Goal: Task Accomplishment & Management: Manage account settings

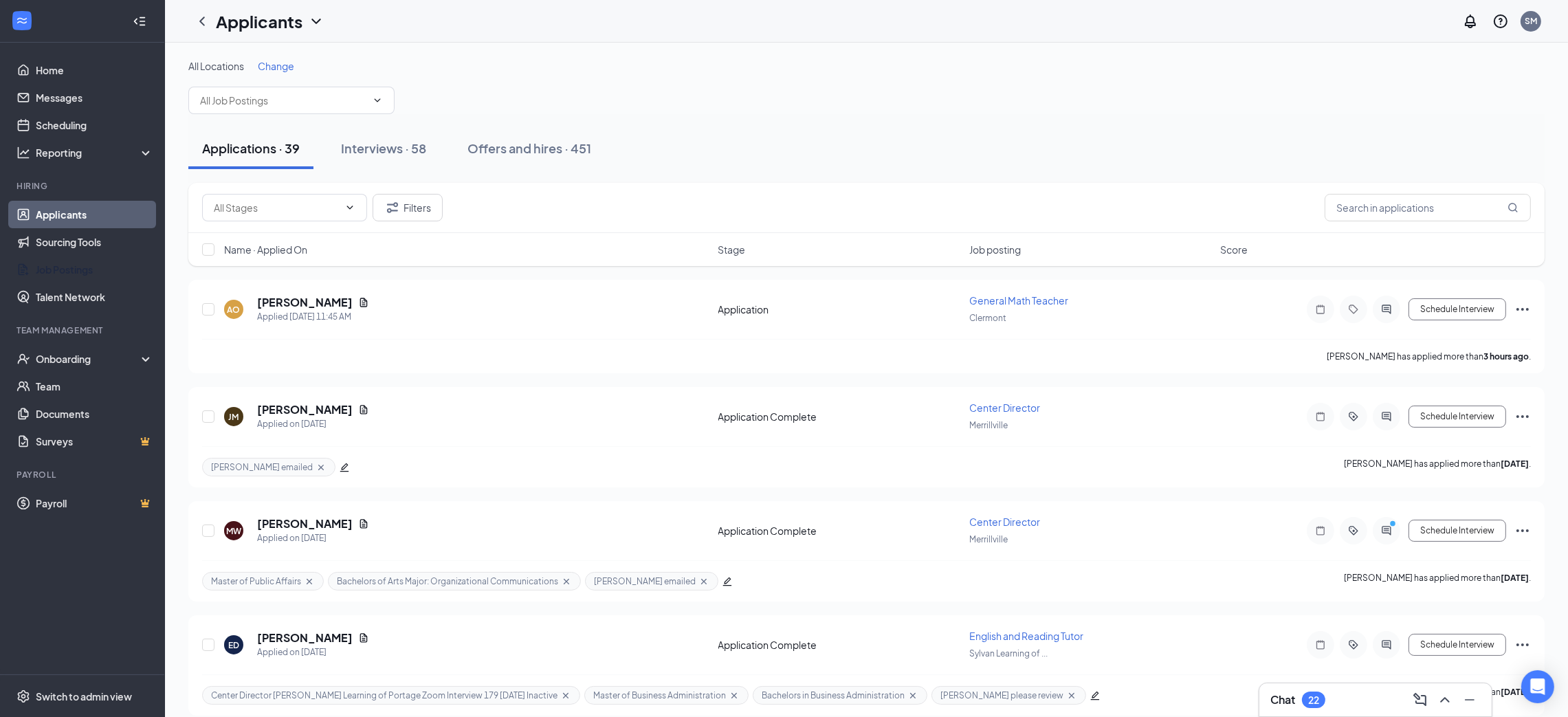
drag, startPoint x: 92, startPoint y: 272, endPoint x: 360, endPoint y: 125, distance: 305.7
click at [92, 272] on link "Job Postings" at bounding box center [94, 269] width 117 height 28
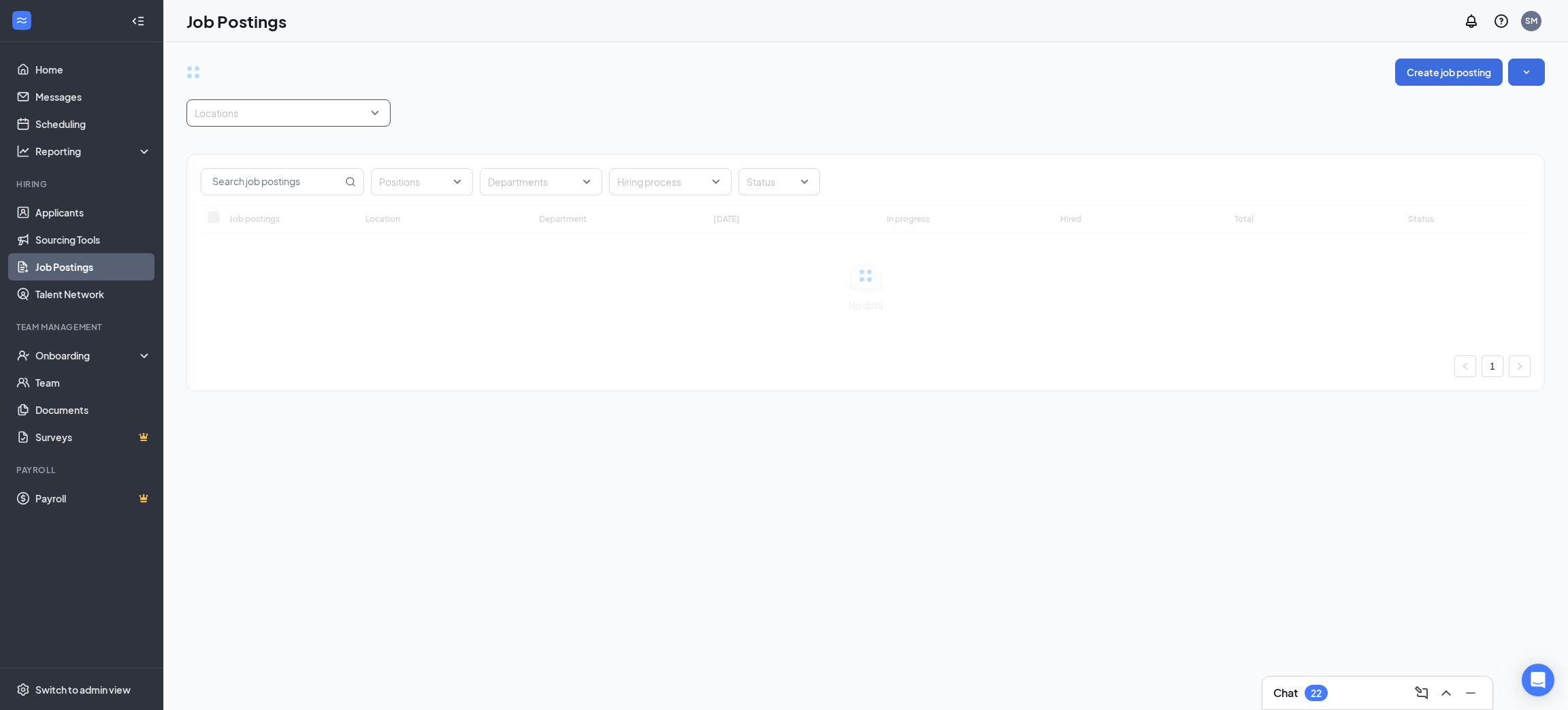
click at [375, 114] on div "Locations" at bounding box center [288, 112] width 204 height 27
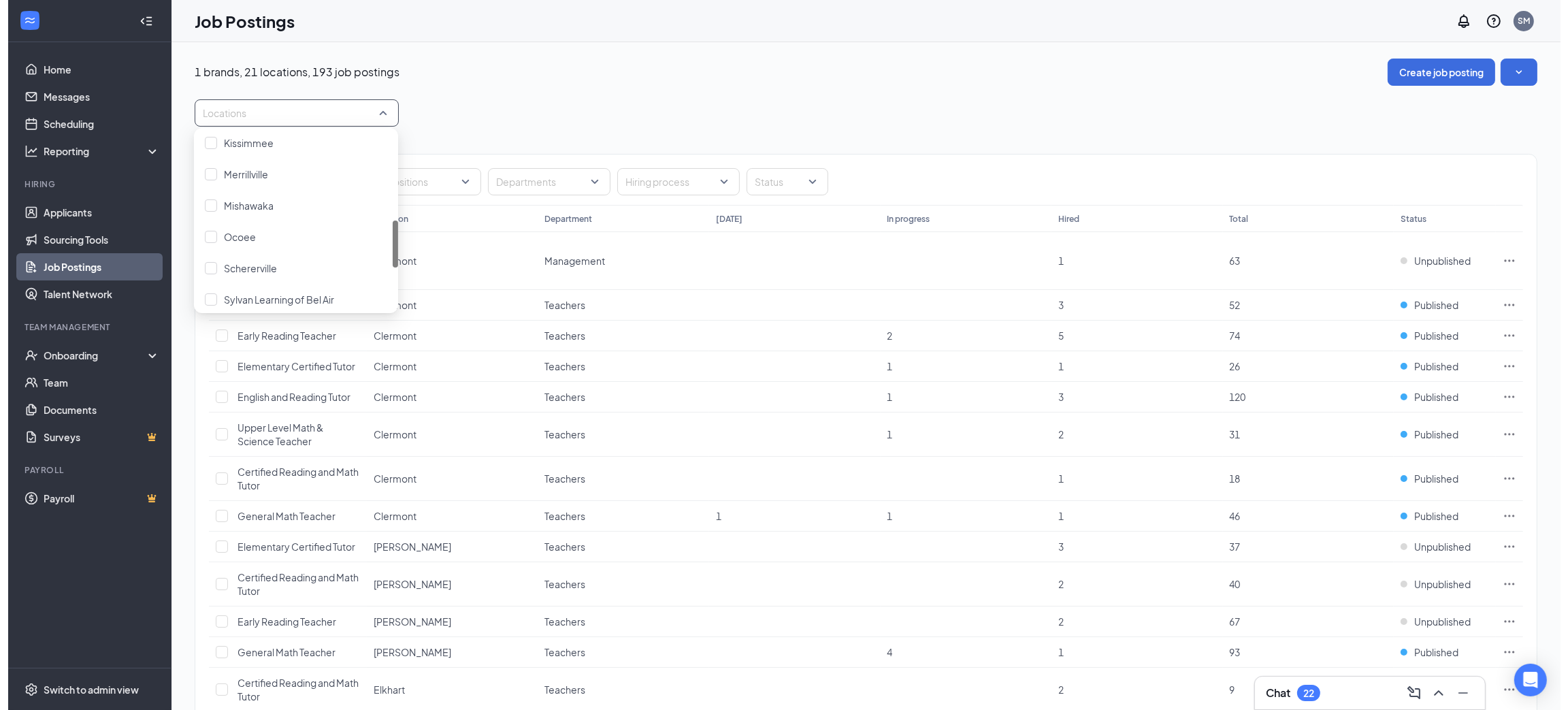
scroll to position [319, 0]
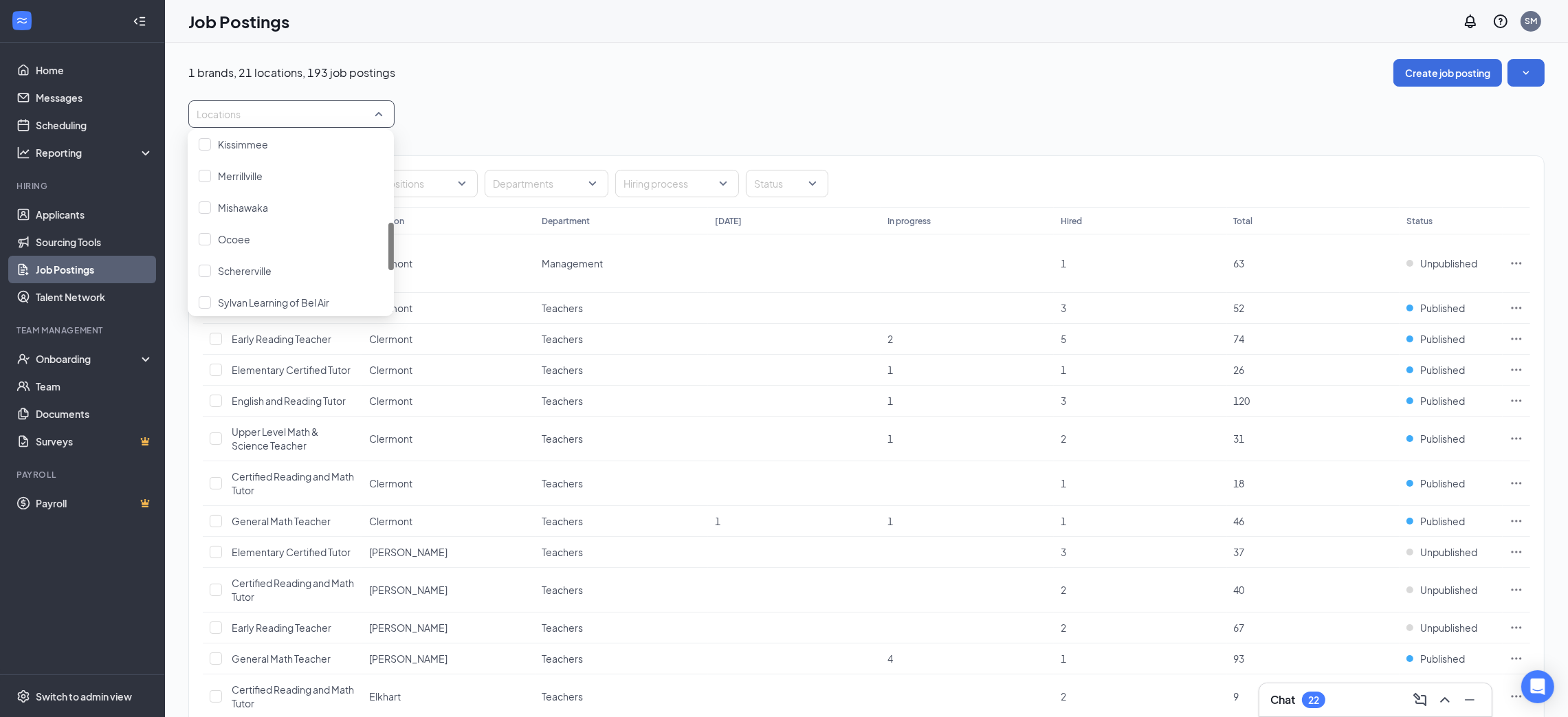
drag, startPoint x: 390, startPoint y: 167, endPoint x: 384, endPoint y: 255, distance: 88.2
click at [384, 255] on div "Kissimmee Merrillville Mishawaka Ocoee Schererville Sylvan Learning of Bel Air …" at bounding box center [290, 223] width 206 height 176
click at [257, 176] on span "Merrillville" at bounding box center [240, 175] width 45 height 13
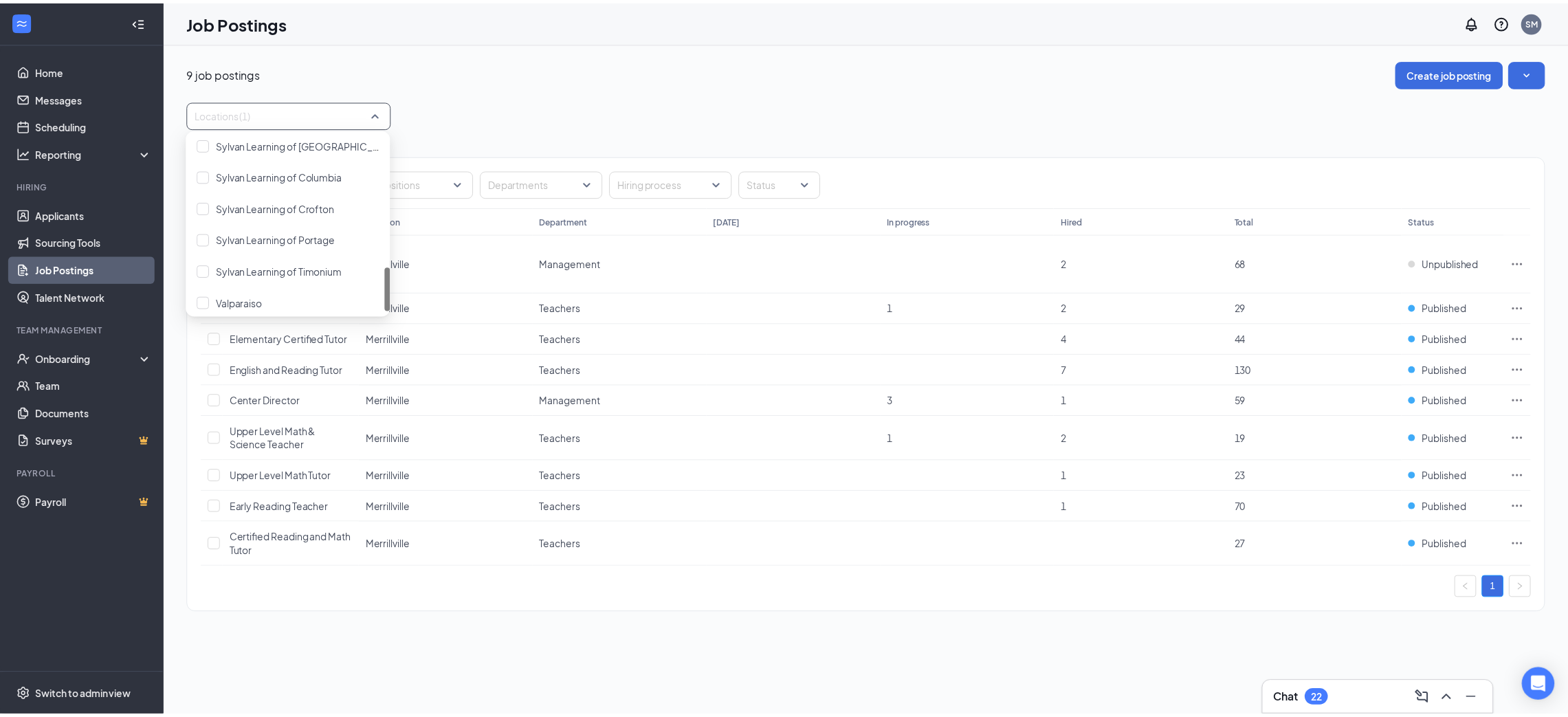
scroll to position [519, 0]
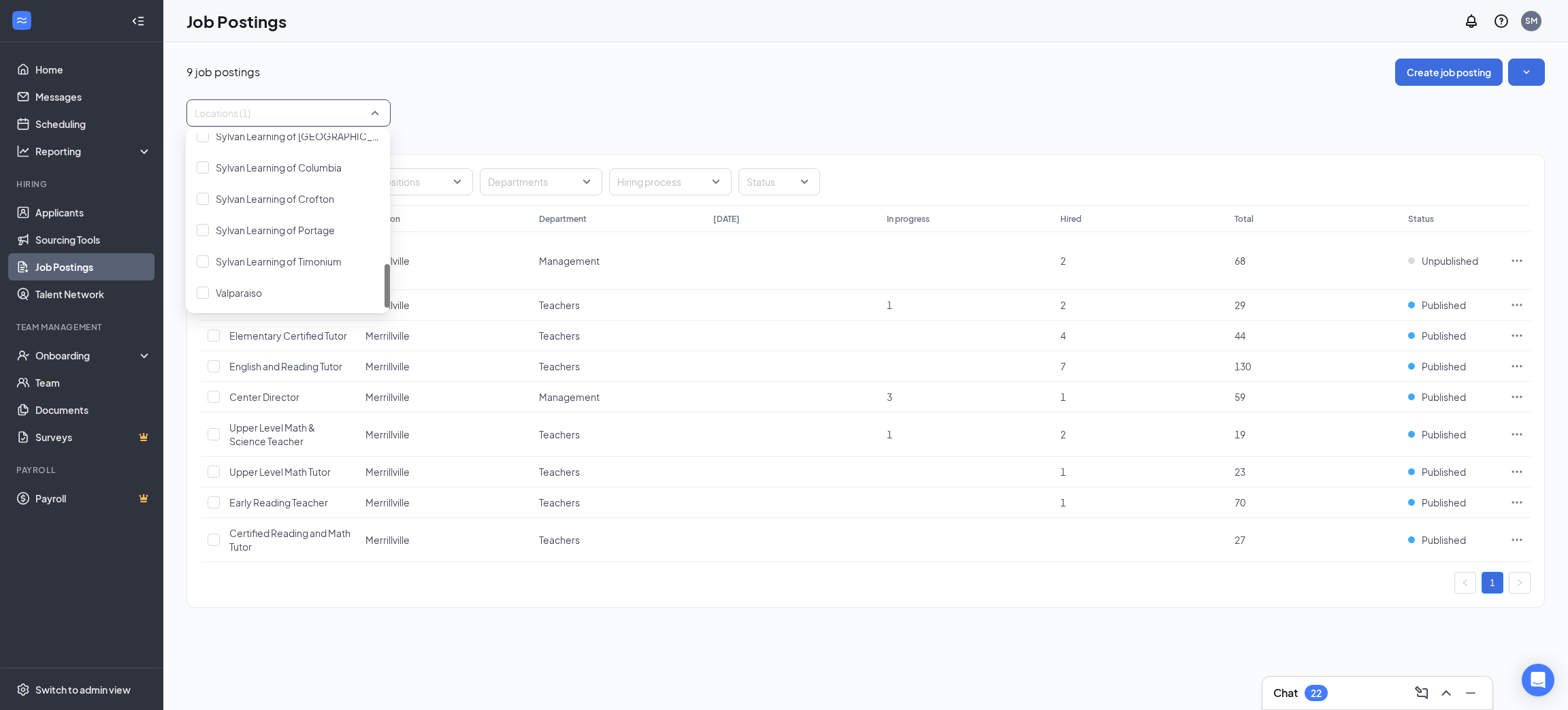
drag, startPoint x: 386, startPoint y: 163, endPoint x: 372, endPoint y: 301, distance: 138.7
click at [372, 301] on div "Sylvan Learning of Catonsville Sylvan Learning of Columbia Sylvan Learning of […" at bounding box center [287, 221] width 204 height 174
click at [320, 168] on span "Sylvan Learning of Columbia" at bounding box center [279, 167] width 126 height 13
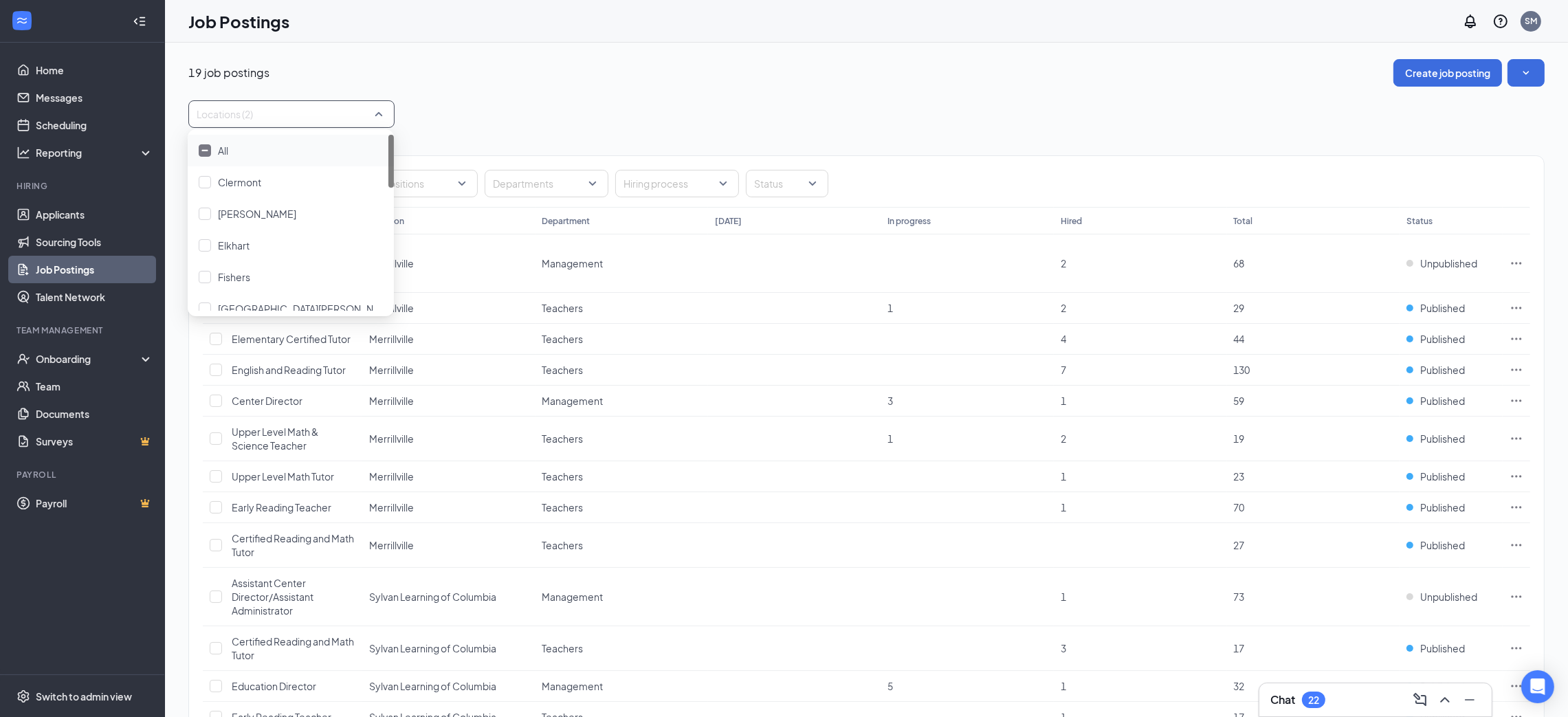
click at [579, 72] on div "19 job postings Create job posting" at bounding box center [866, 72] width 1356 height 28
click at [369, 117] on div at bounding box center [284, 113] width 186 height 22
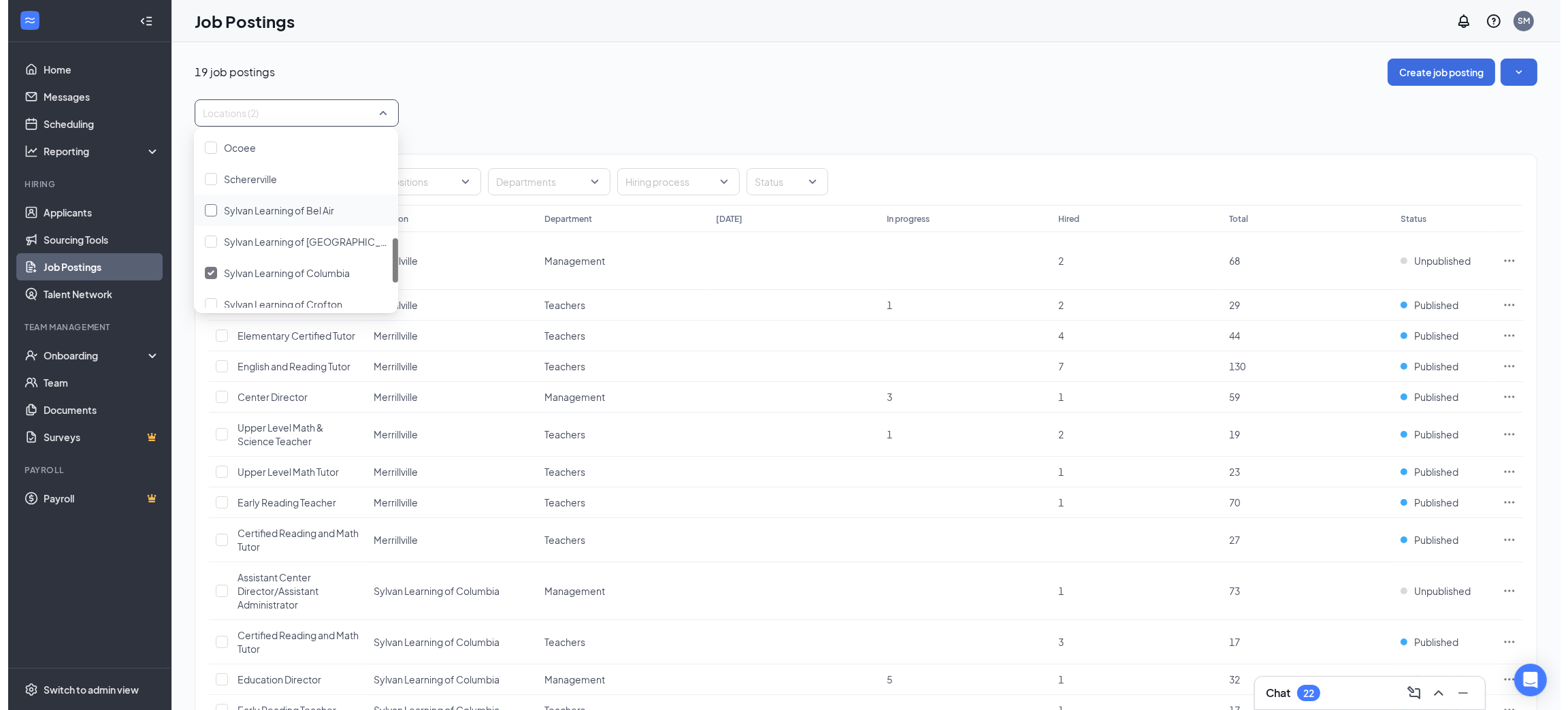
scroll to position [306, 0]
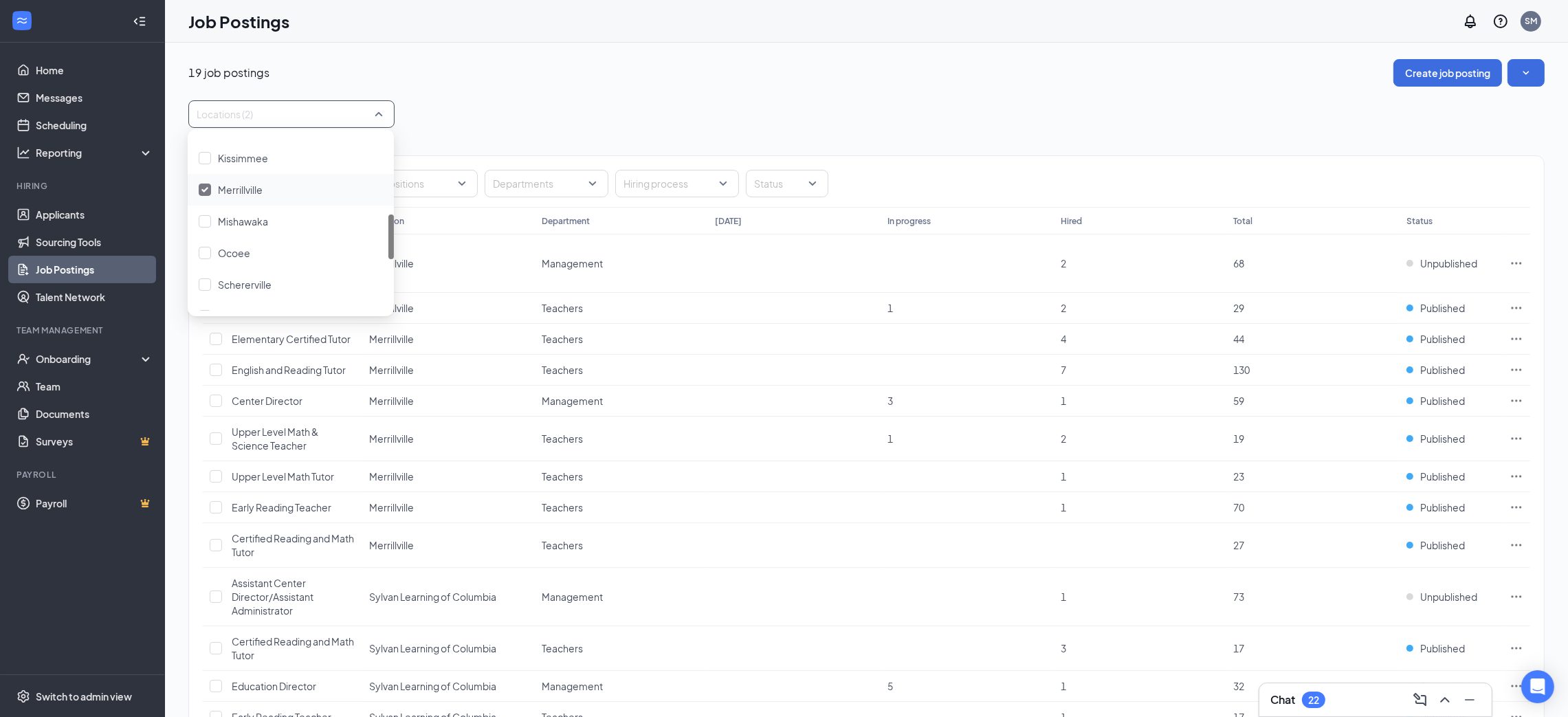
click at [250, 185] on span "Merrillville" at bounding box center [240, 190] width 45 height 13
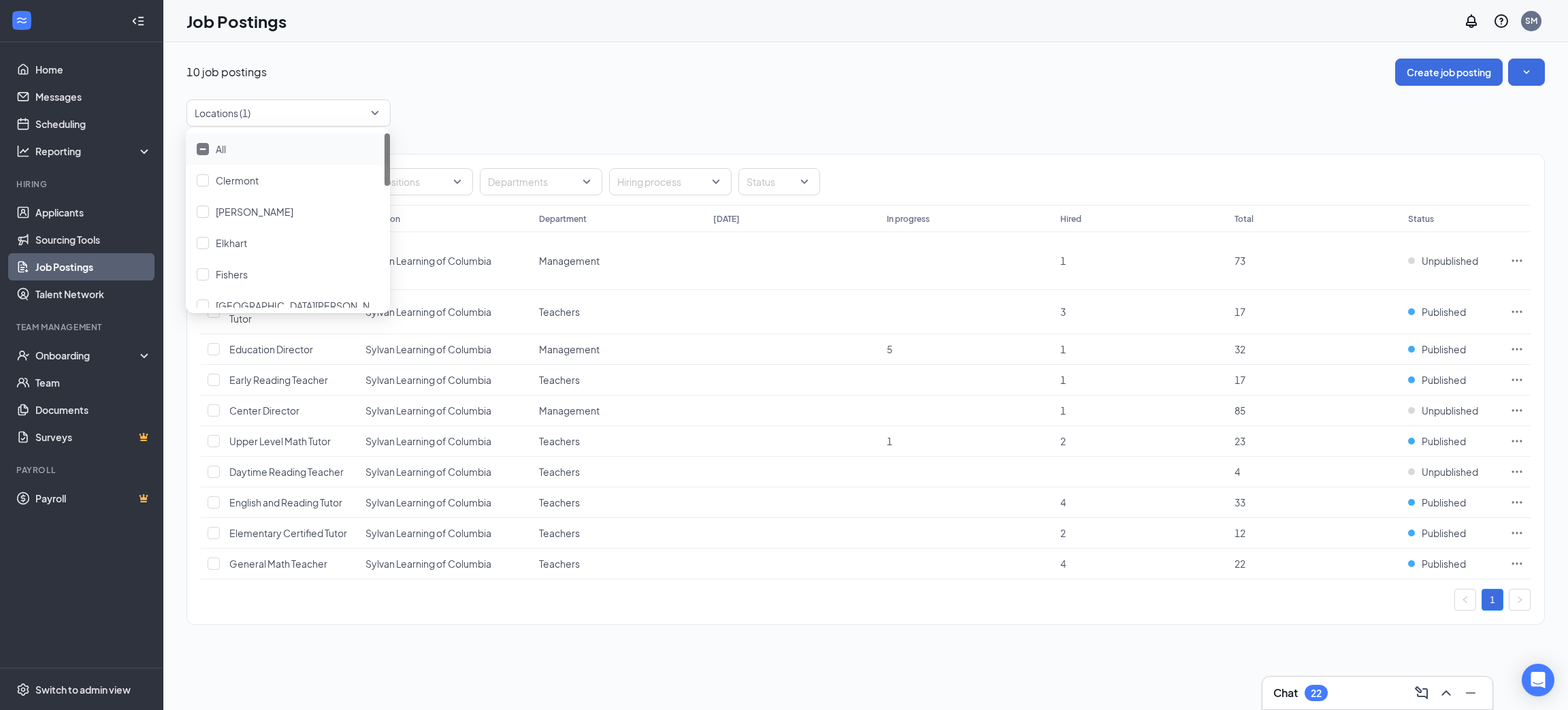
click at [572, 92] on div "10 job postings Create job posting Locations (1) Positions Departments Hiring p…" at bounding box center [865, 348] width 1358 height 580
click at [1451, 412] on span "Unpublished" at bounding box center [1450, 410] width 56 height 13
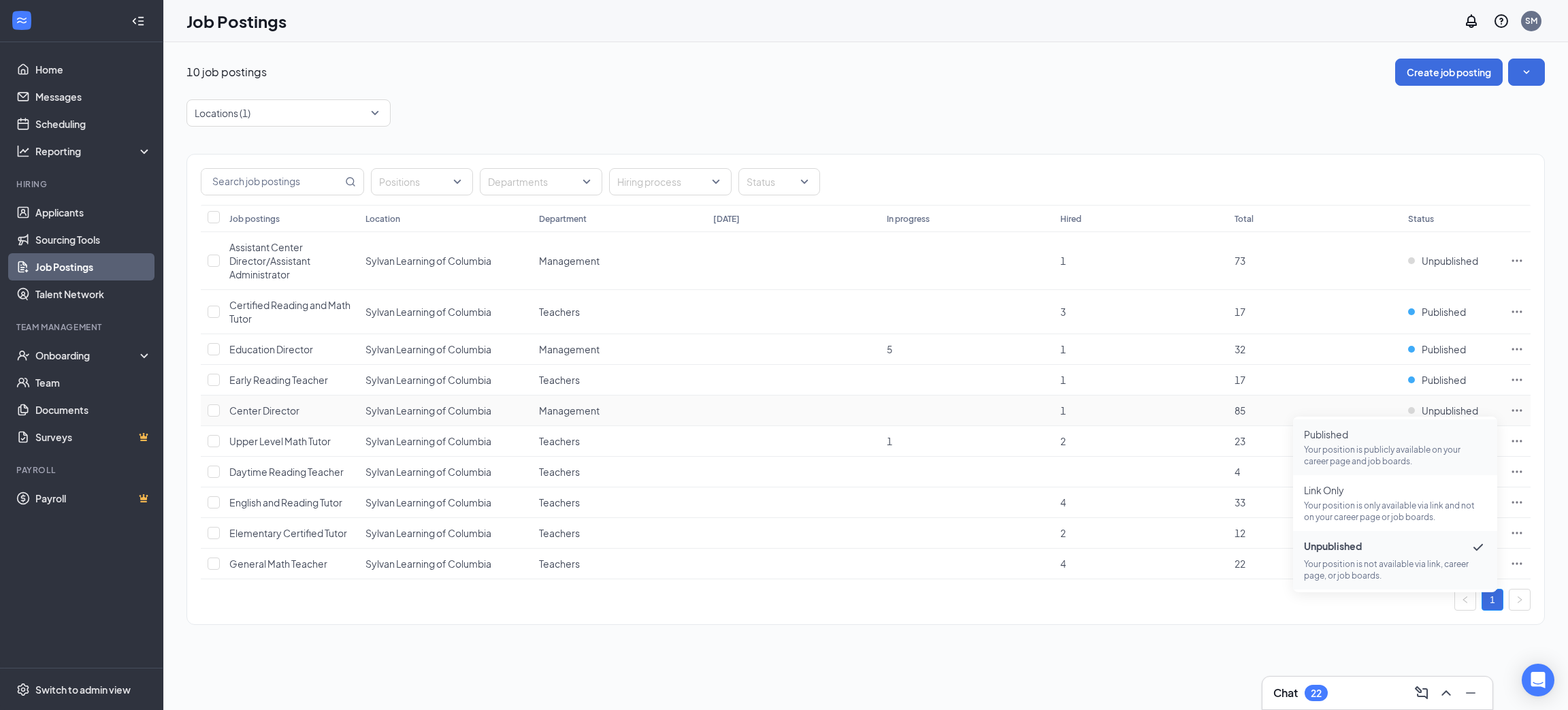
click at [1390, 440] on span "Published" at bounding box center [1395, 434] width 183 height 13
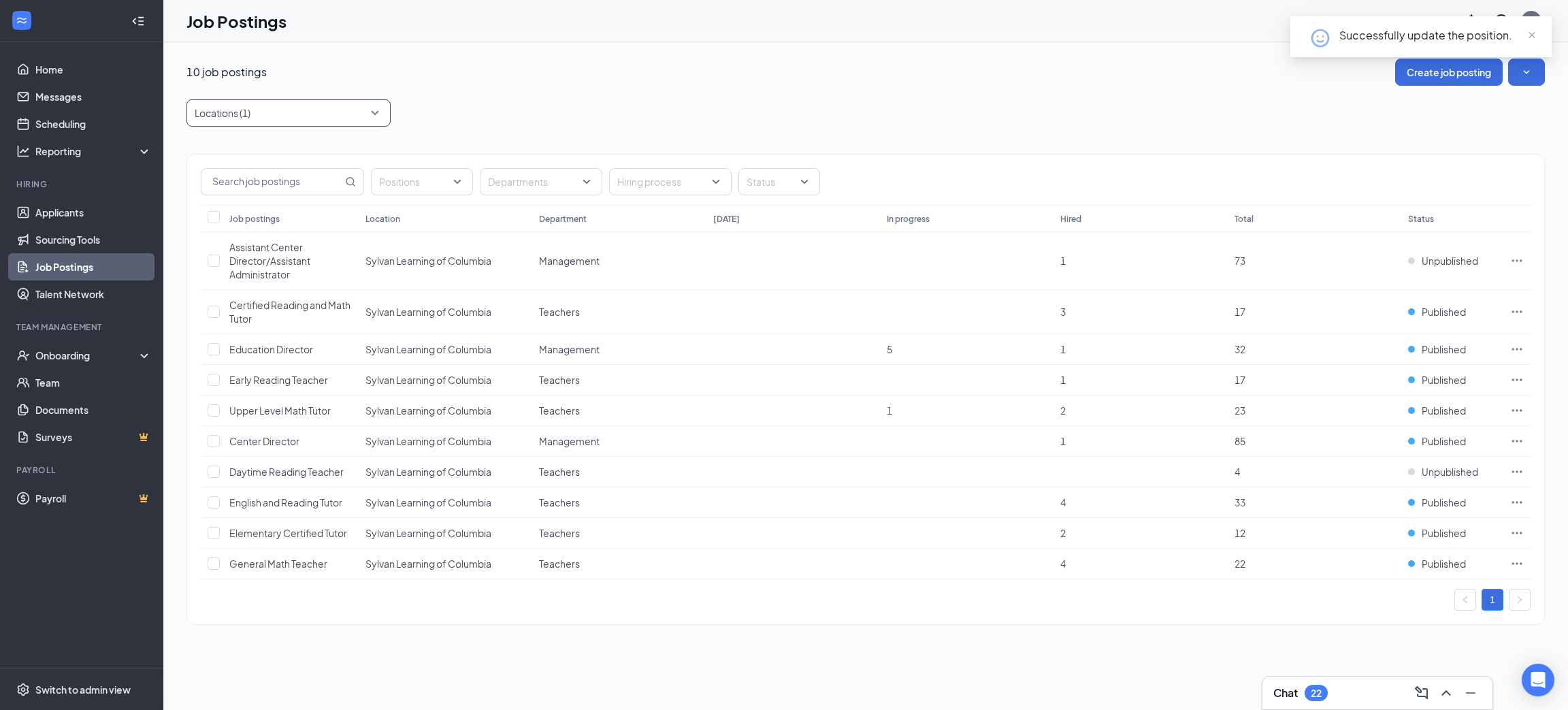
click at [370, 120] on div at bounding box center [282, 112] width 184 height 21
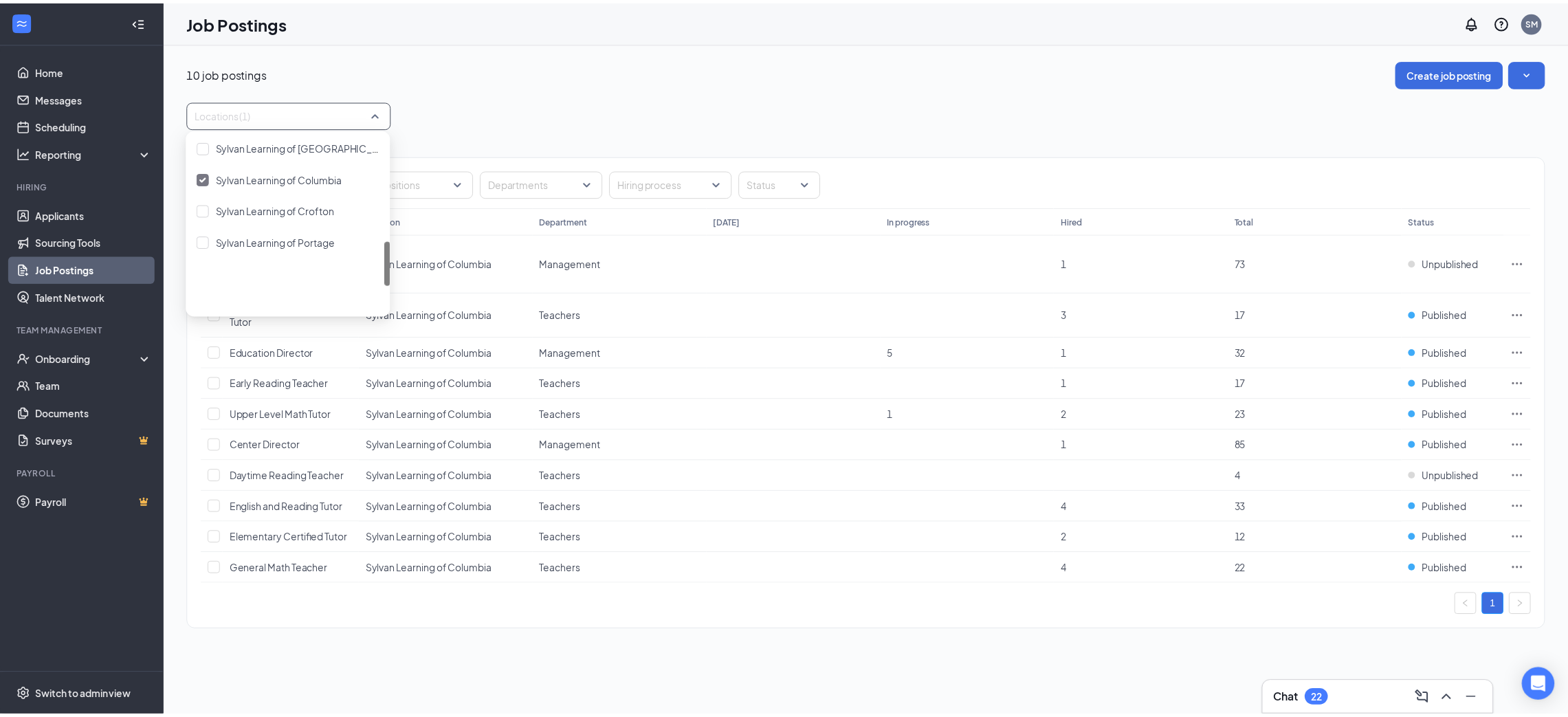
scroll to position [509, 0]
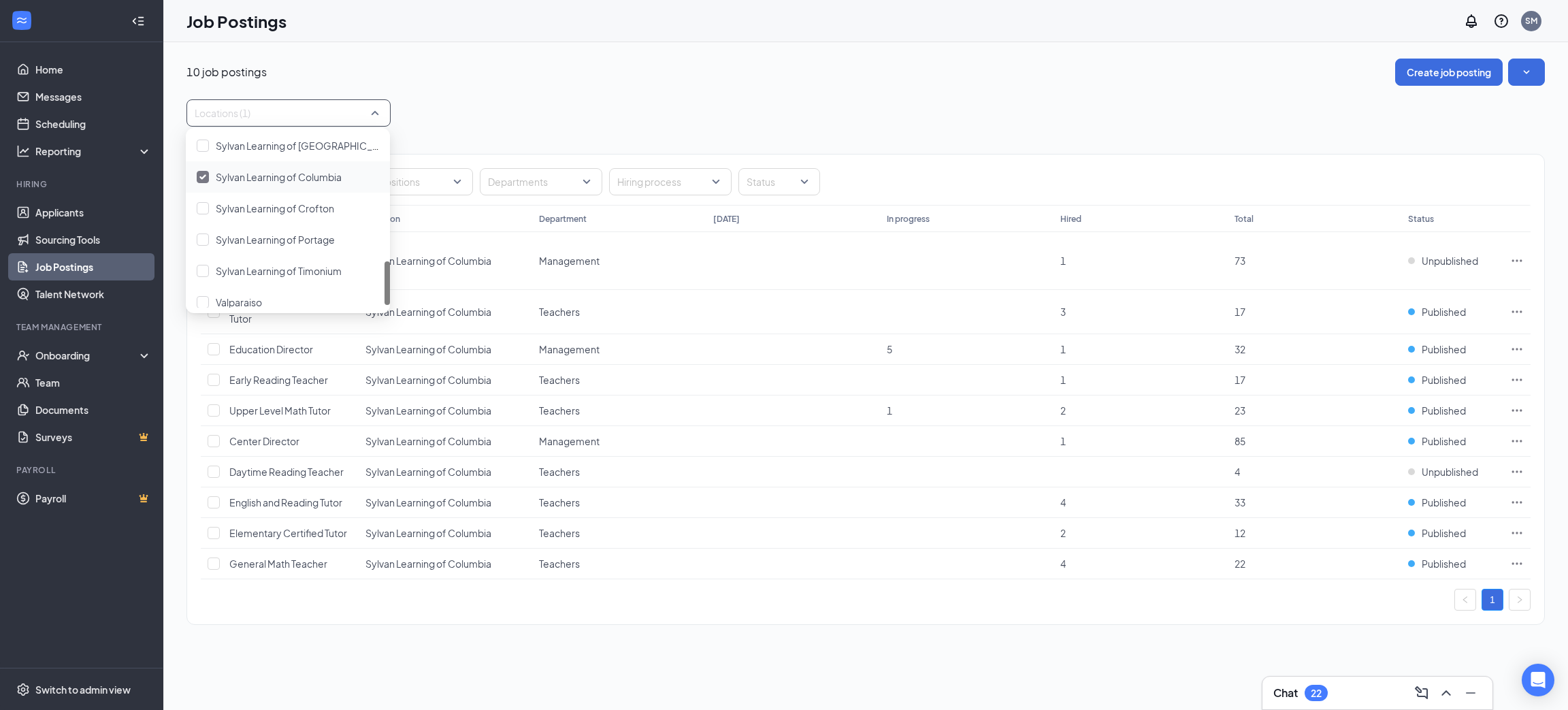
click at [256, 171] on span "Sylvan Learning of Columbia" at bounding box center [279, 177] width 126 height 13
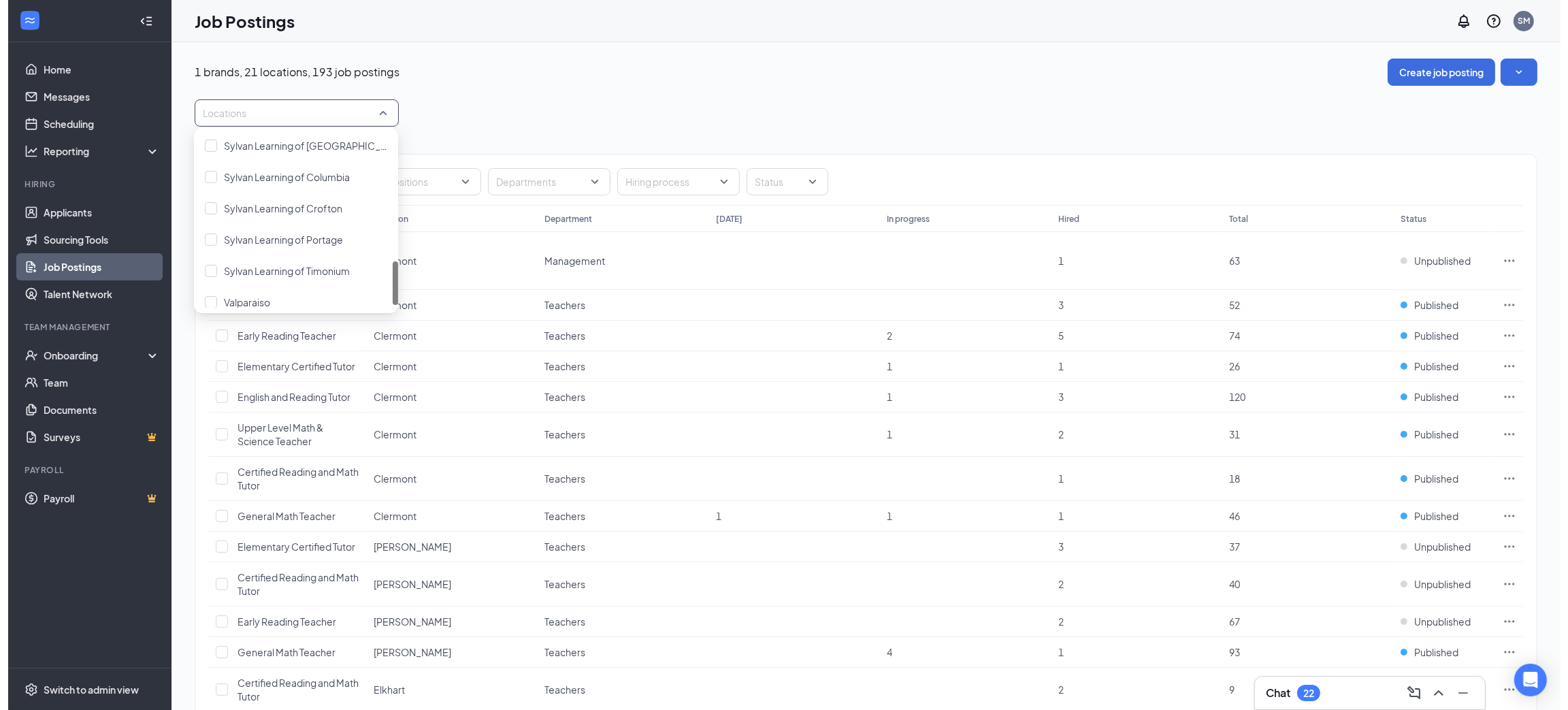
scroll to position [513, 0]
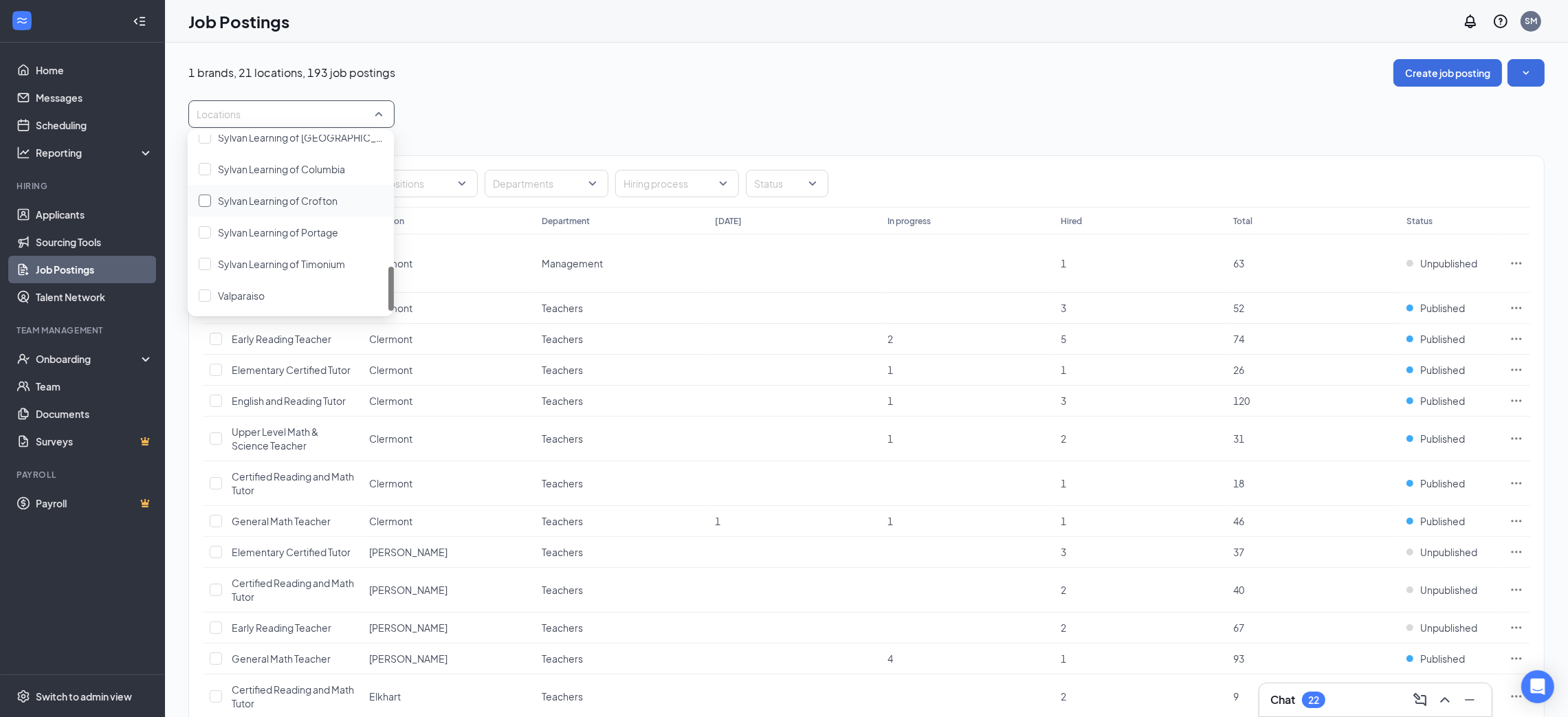
click at [278, 197] on span "Sylvan Learning of Crofton" at bounding box center [278, 201] width 119 height 13
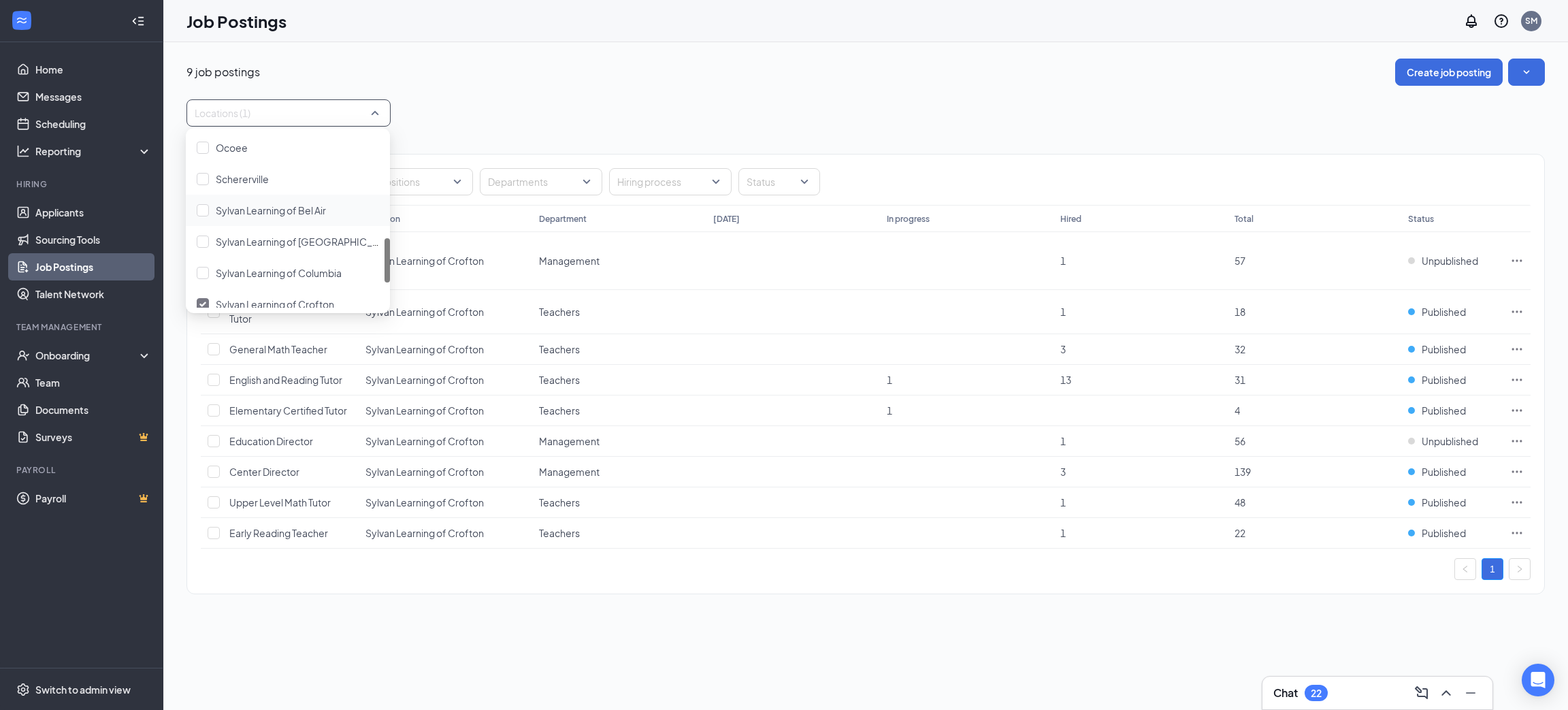
scroll to position [504, 0]
click at [514, 115] on div "Locations (1)" at bounding box center [865, 112] width 1358 height 27
click at [333, 119] on div at bounding box center [282, 112] width 184 height 21
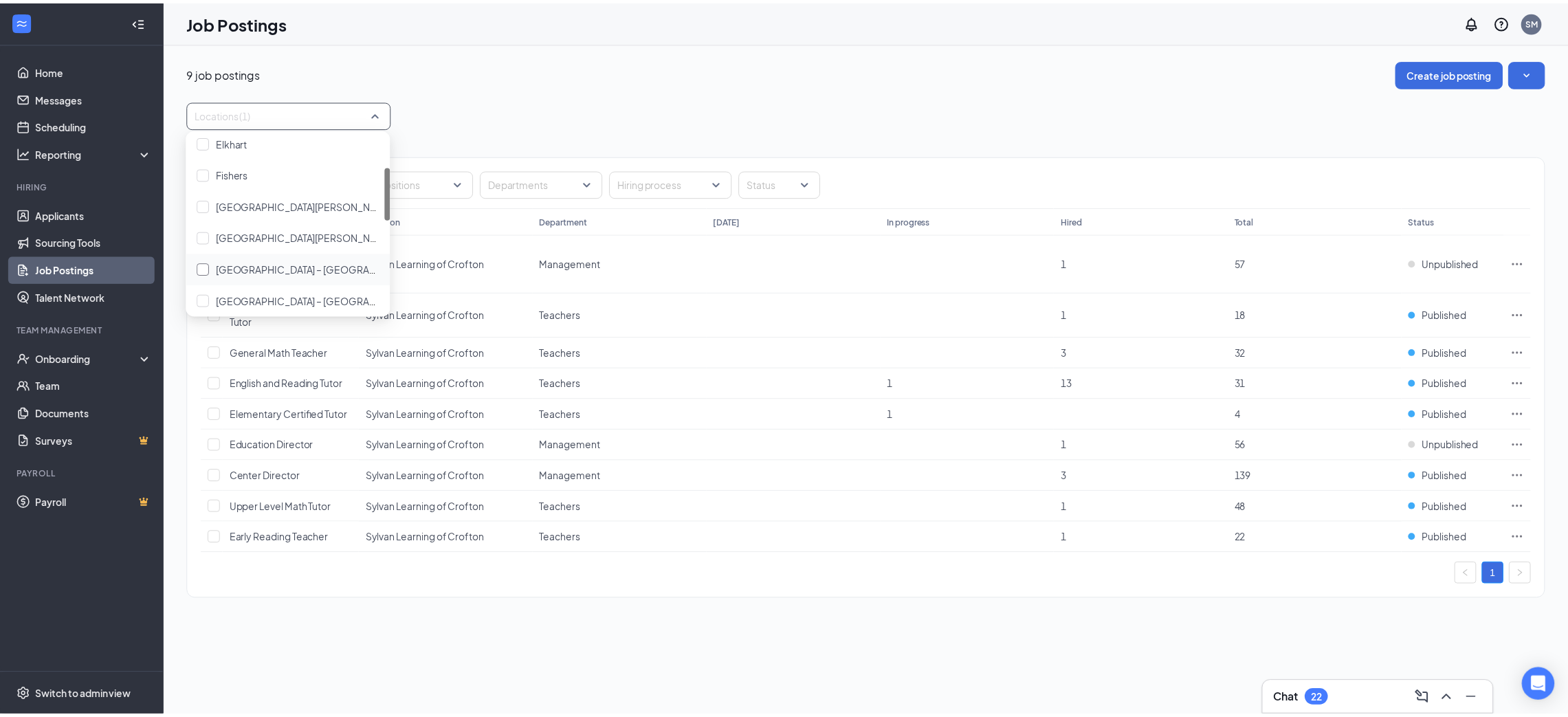
scroll to position [413, 0]
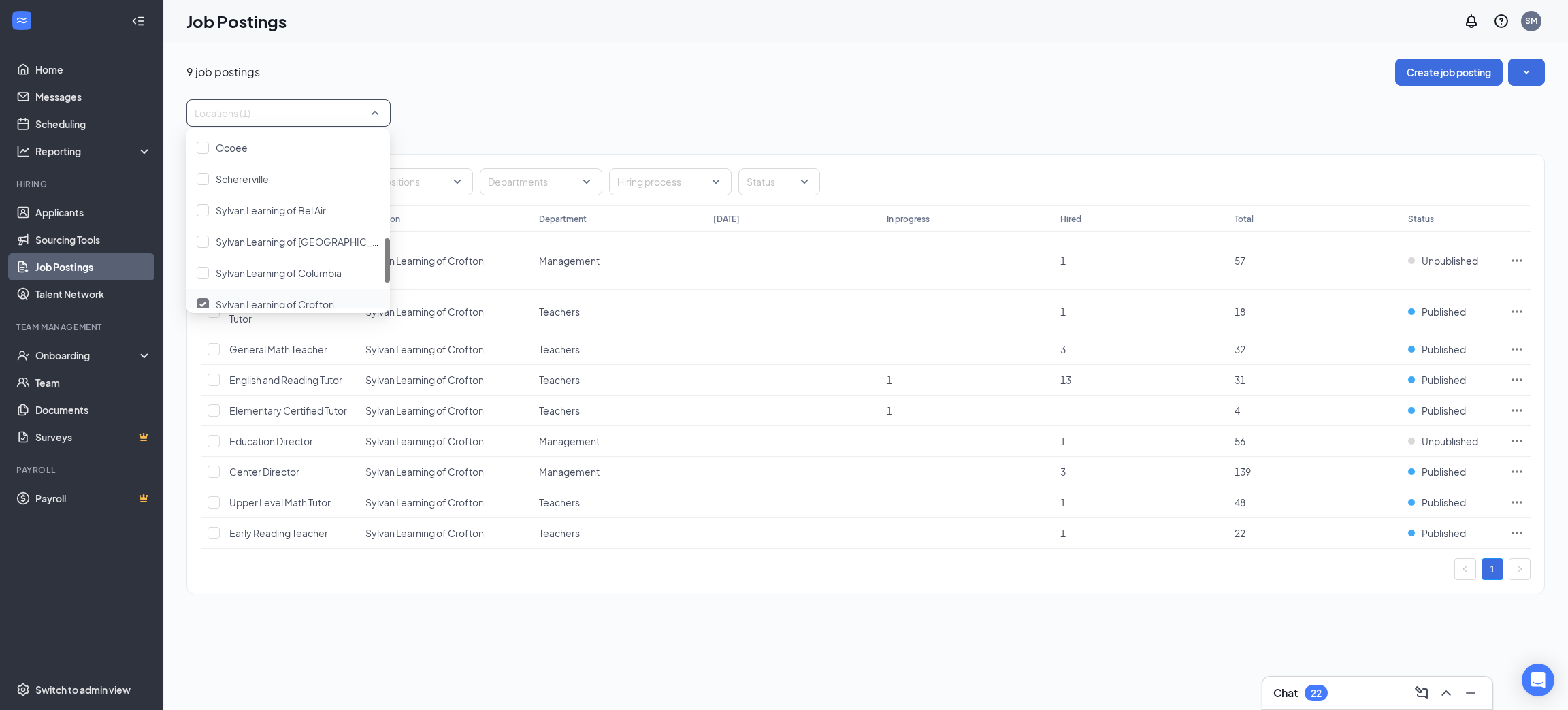
click at [213, 306] on div "Sylvan Learning of Crofton" at bounding box center [287, 304] width 183 height 15
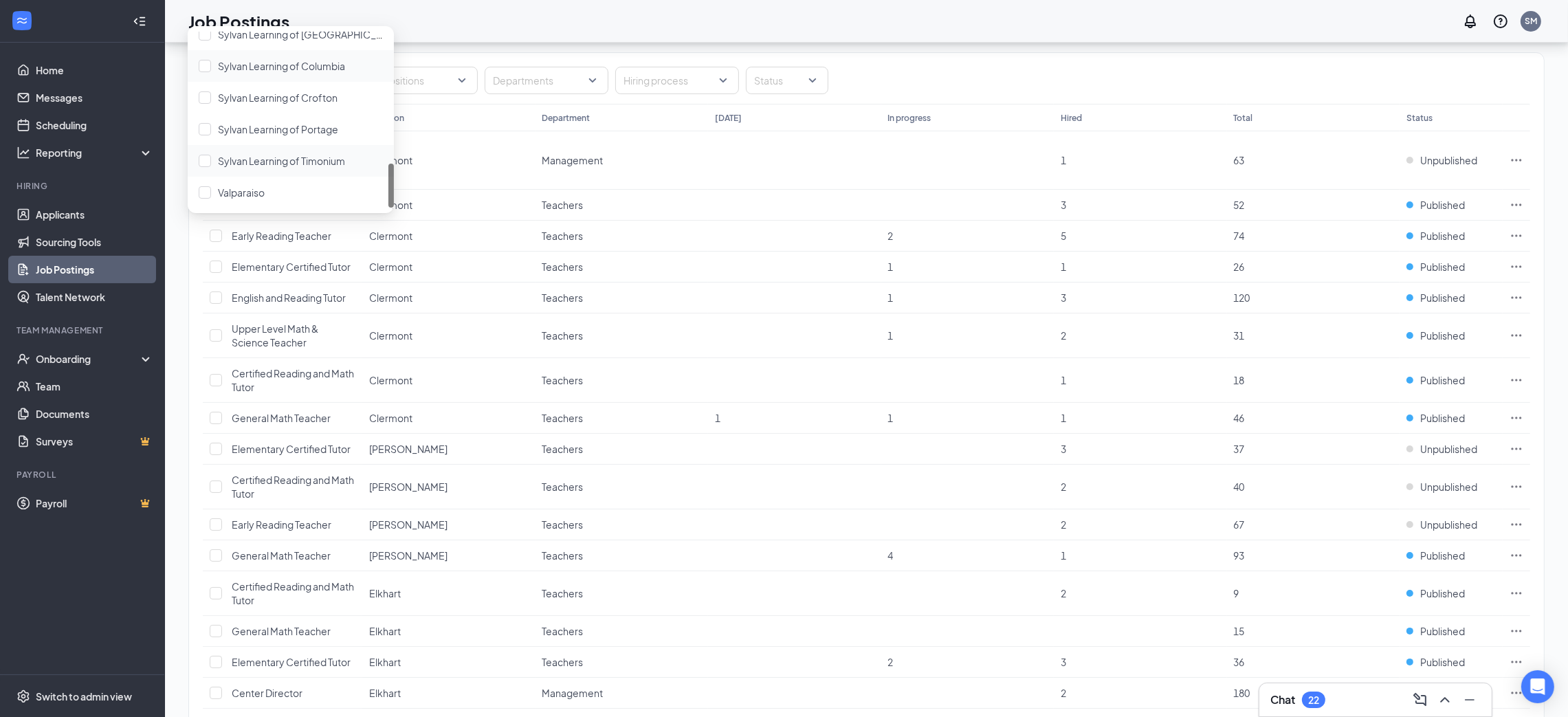
scroll to position [416, 0]
click at [265, 136] on span "Sylvan Learning of [GEOGRAPHIC_DATA]" at bounding box center [310, 137] width 184 height 13
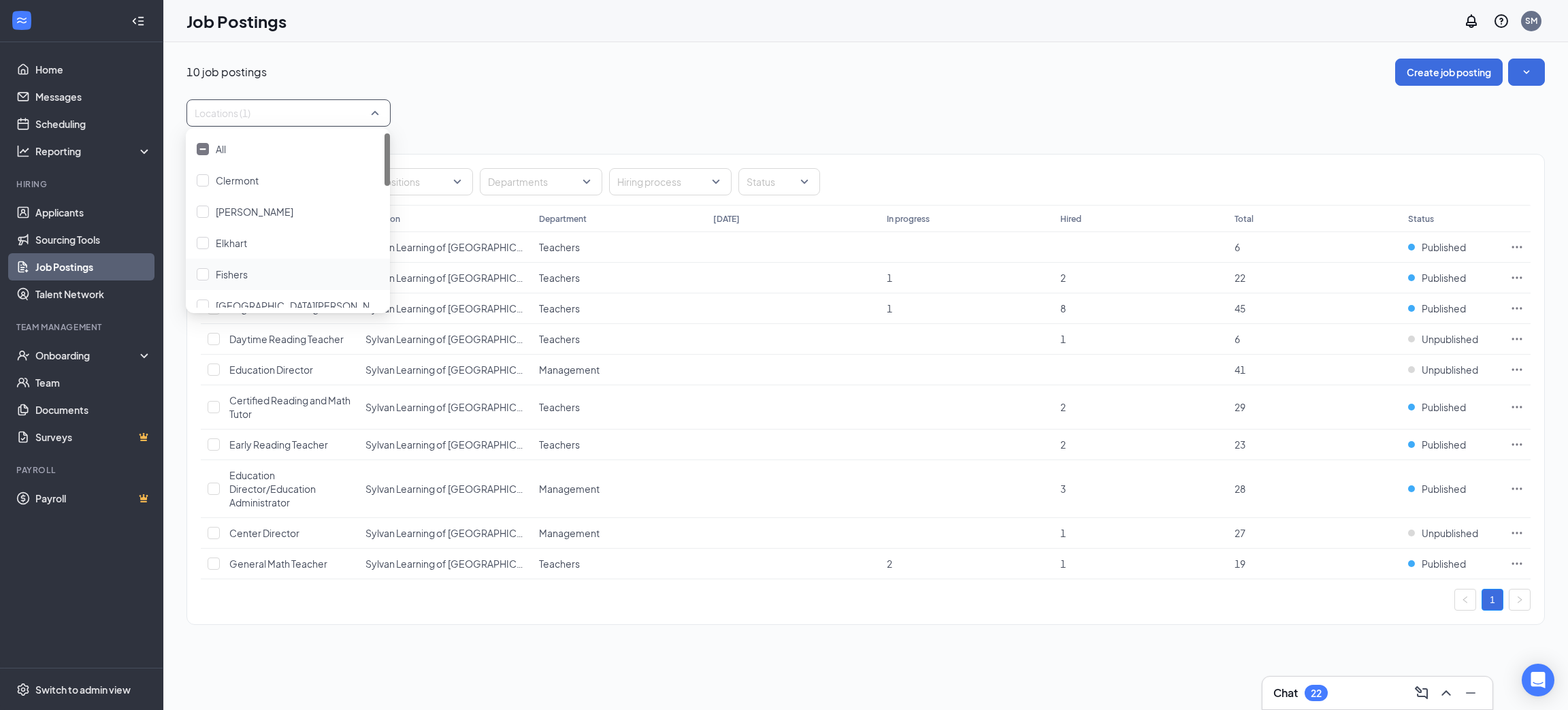
click at [618, 117] on div "Locations (1)" at bounding box center [865, 112] width 1358 height 27
click at [244, 116] on div at bounding box center [282, 112] width 184 height 21
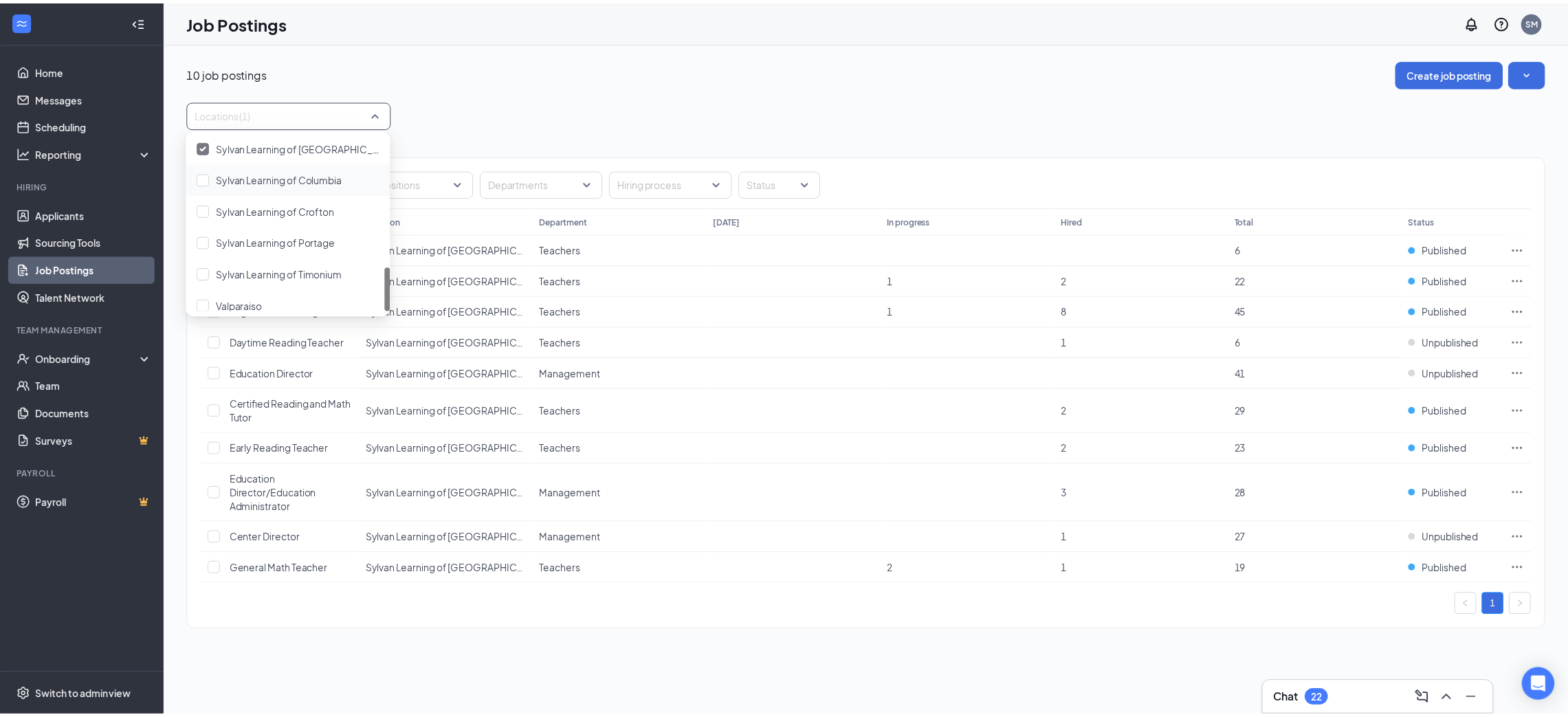
scroll to position [519, 0]
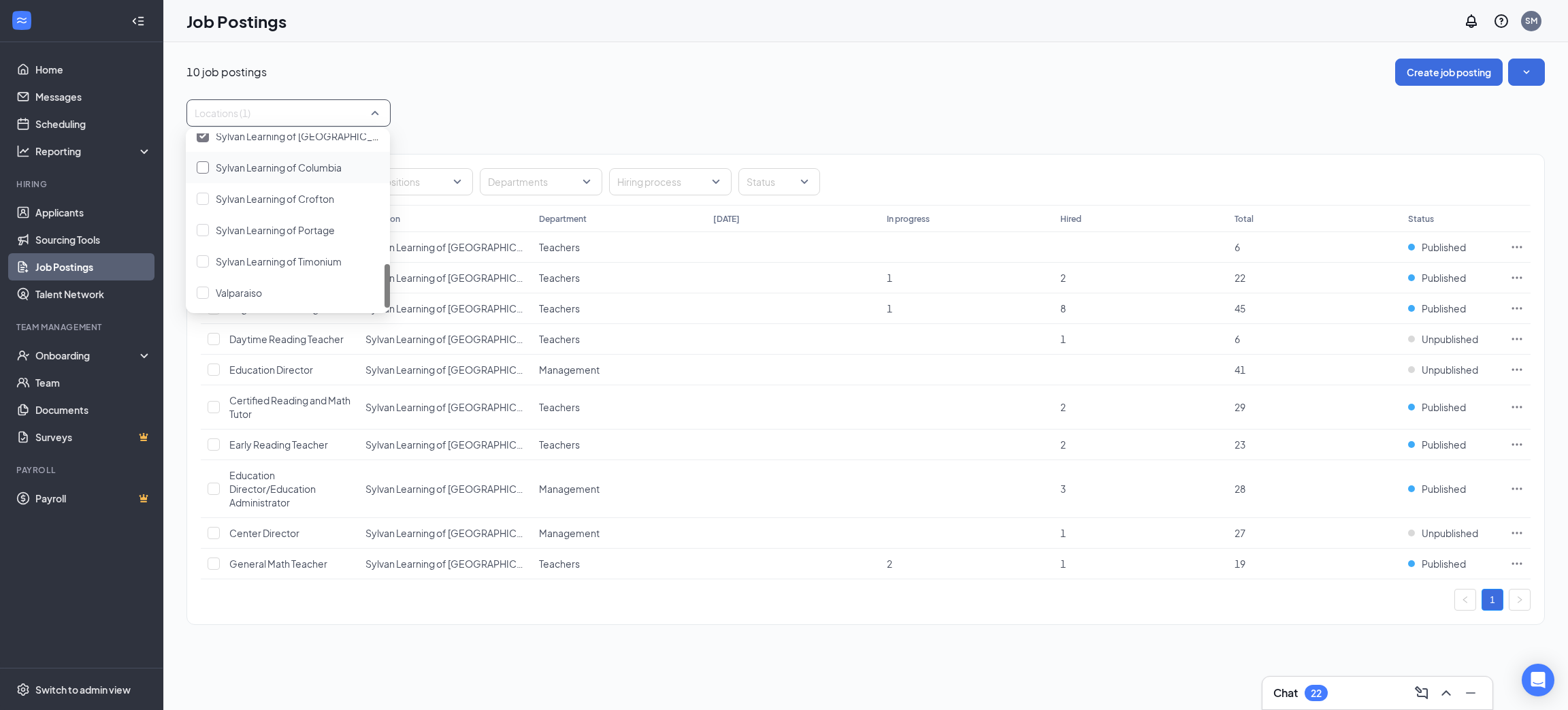
click at [279, 166] on span "Sylvan Learning of Columbia" at bounding box center [279, 167] width 126 height 13
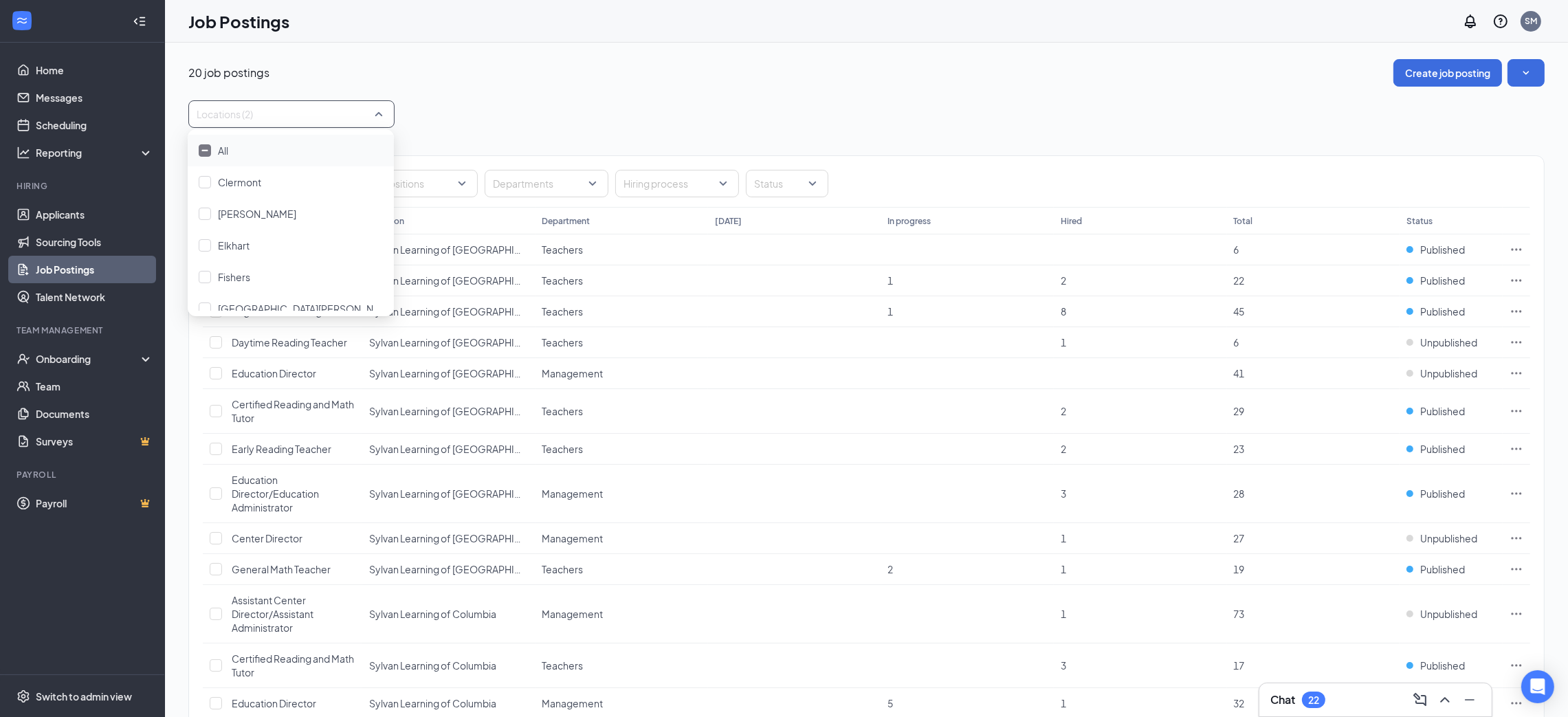
click at [463, 116] on div "Locations (2)" at bounding box center [866, 113] width 1356 height 28
click at [387, 122] on div "Locations (2)" at bounding box center [291, 113] width 206 height 28
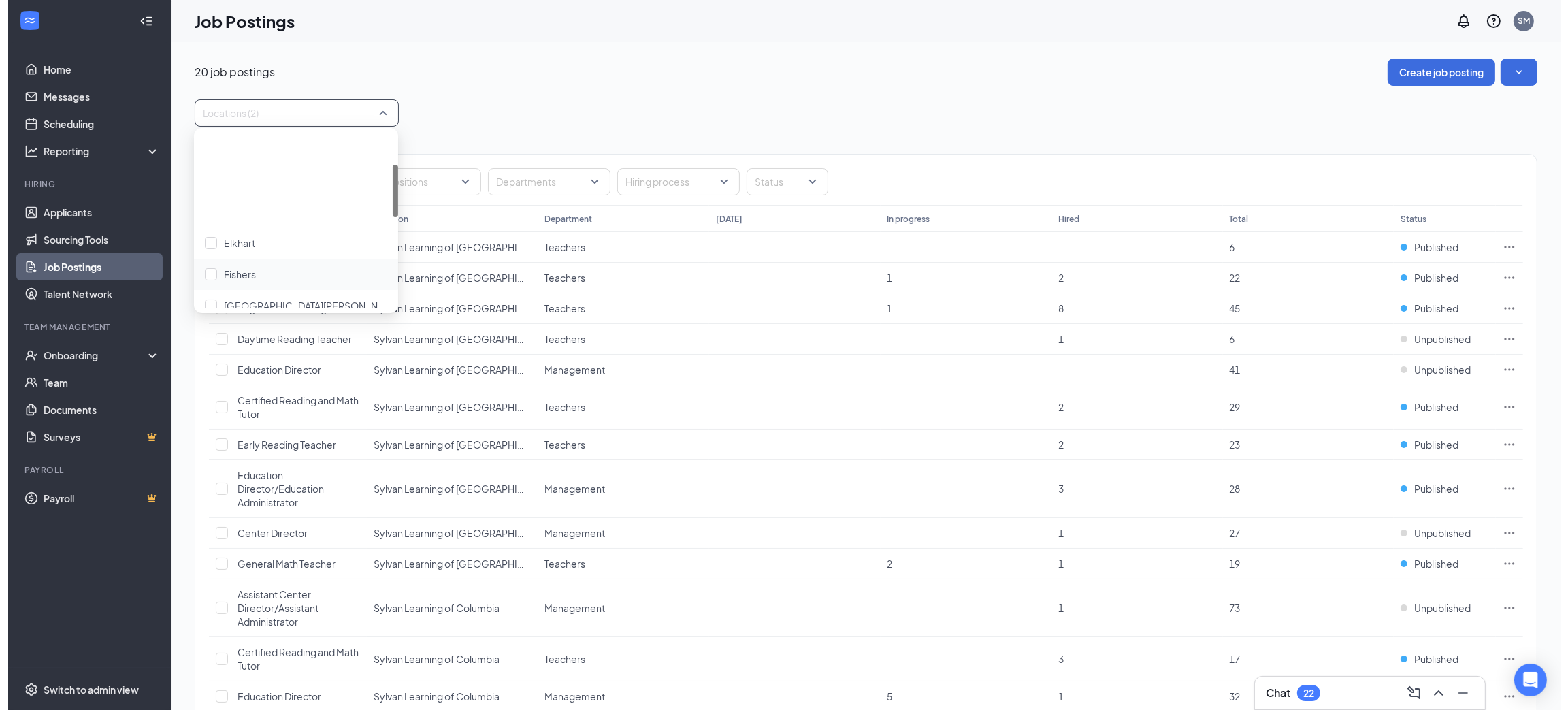
scroll to position [409, 0]
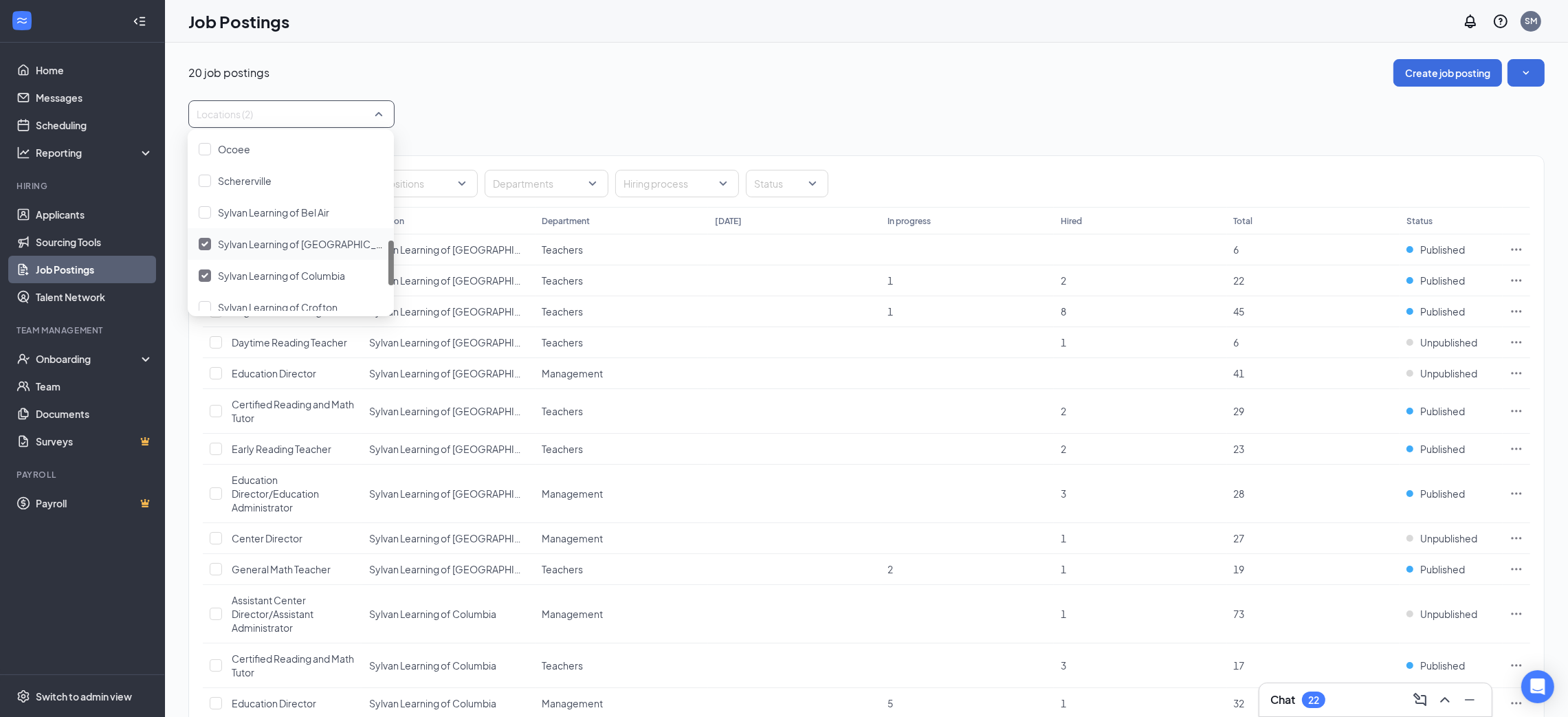
click at [296, 247] on span "Sylvan Learning of [GEOGRAPHIC_DATA]" at bounding box center [310, 244] width 184 height 13
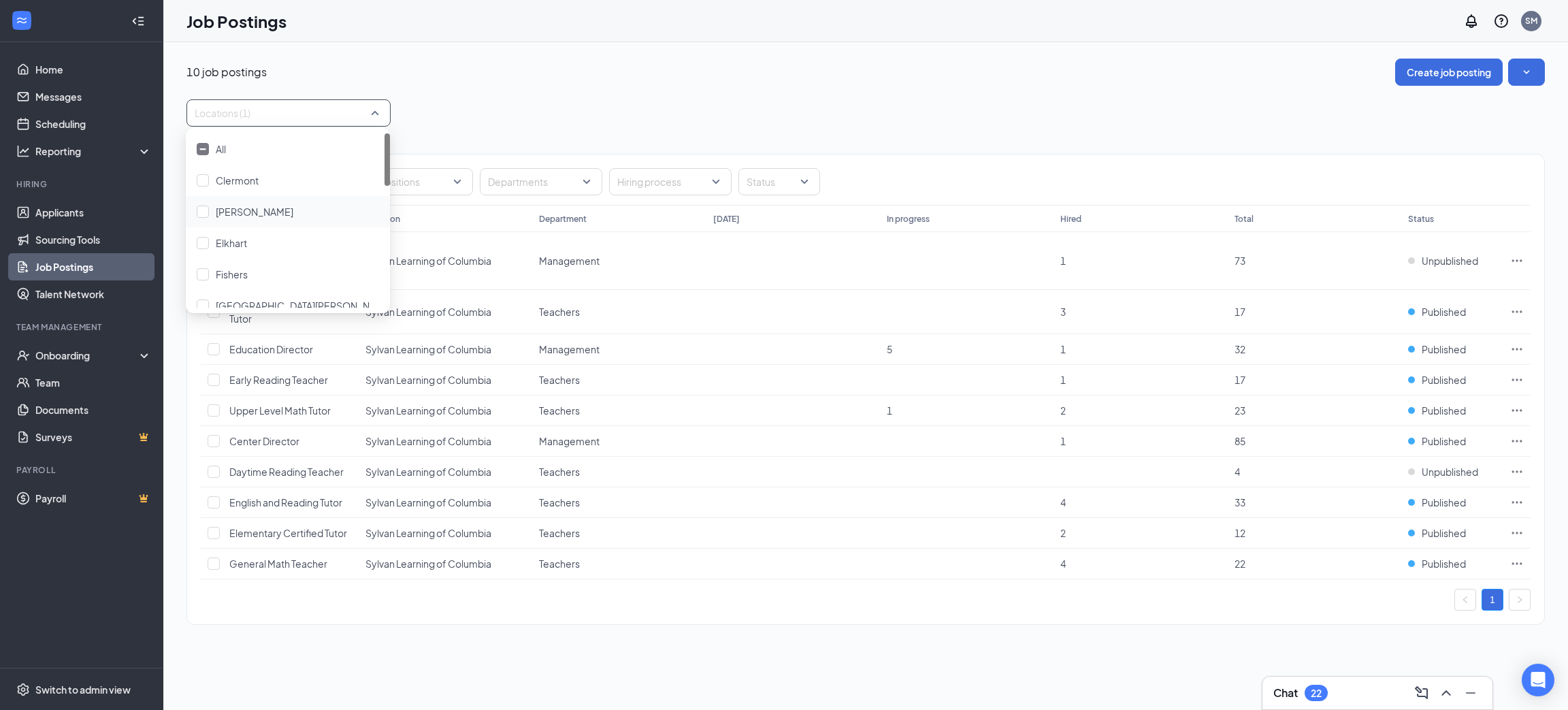
click at [481, 126] on div "Positions Departments Hiring process Status Job postings Location Department [D…" at bounding box center [865, 382] width 1358 height 512
click at [1511, 436] on icon "Ellipses" at bounding box center [1517, 441] width 13 height 13
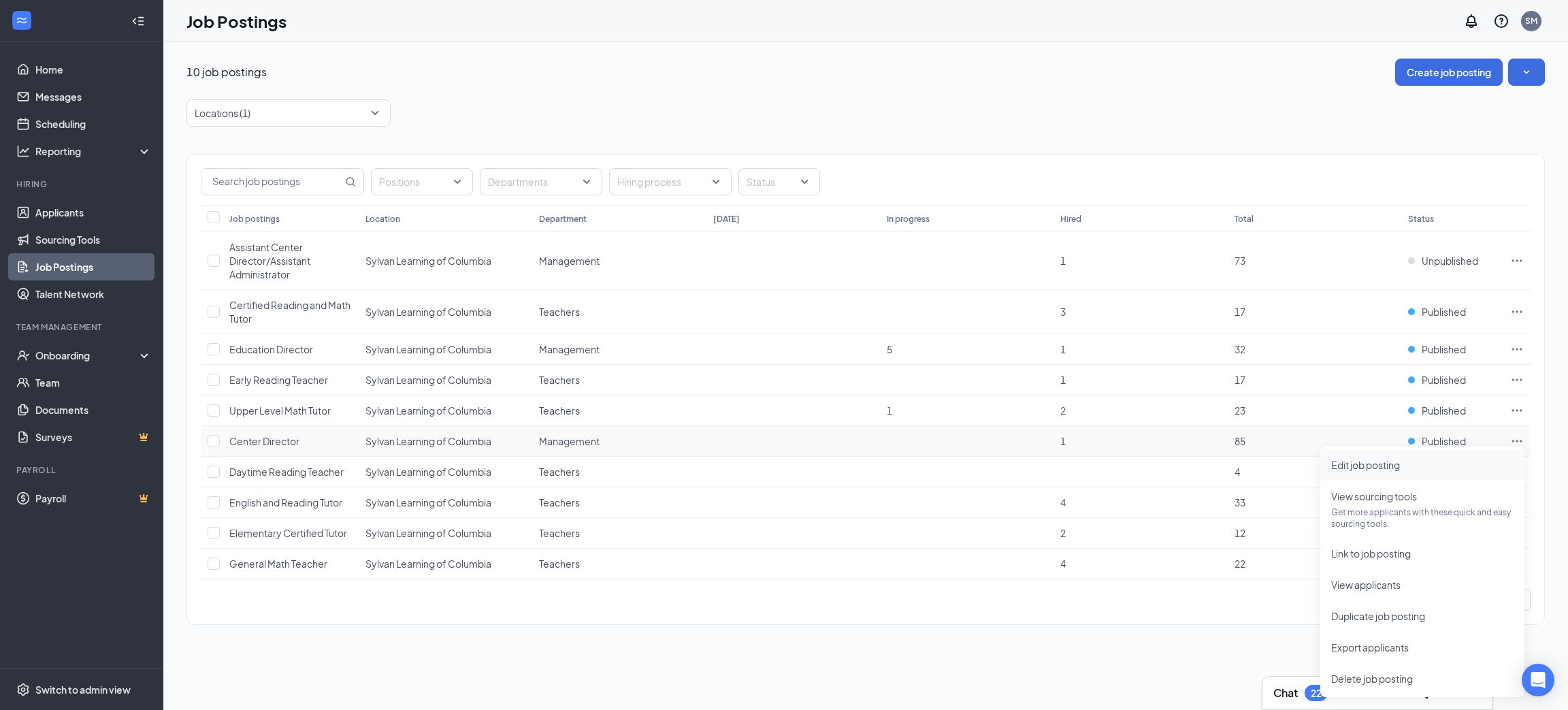
click at [1363, 469] on span "Edit job posting" at bounding box center [1366, 465] width 69 height 13
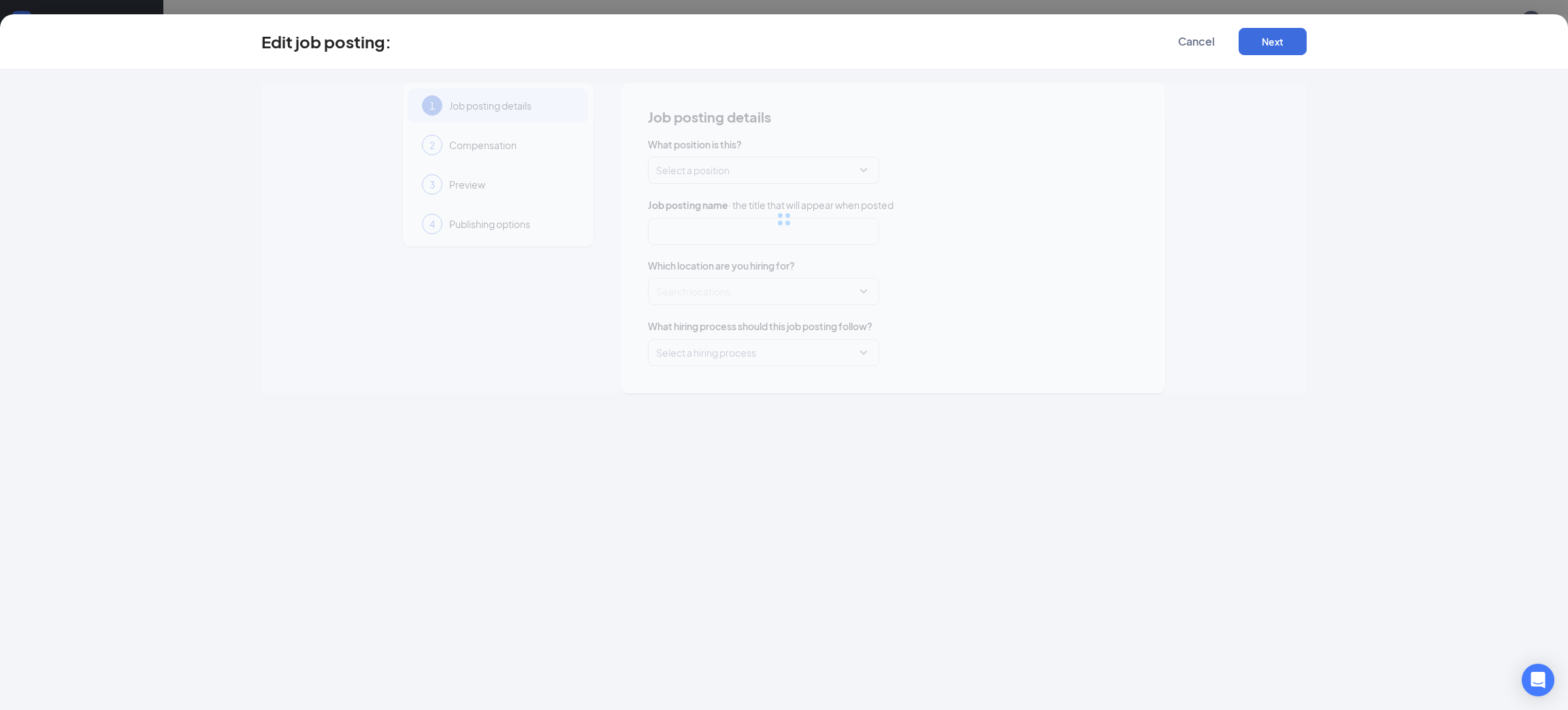
type input "Center Director"
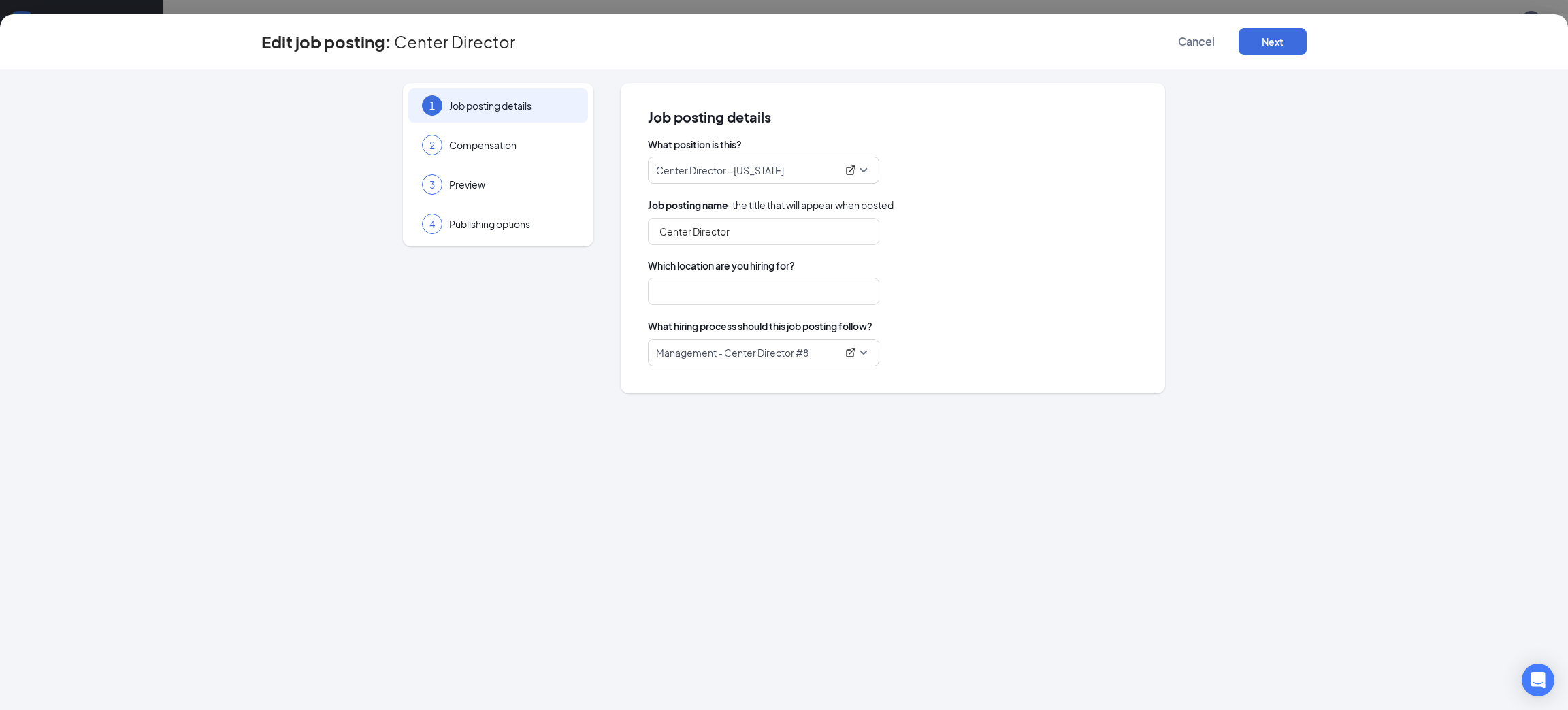
type input "Sylvan Learning of Columbia"
drag, startPoint x: 739, startPoint y: 231, endPoint x: 632, endPoint y: 226, distance: 107.1
click at [632, 226] on div "Job posting details What position is this? Center Director - [US_STATE] Job pos…" at bounding box center [893, 238] width 545 height 310
drag, startPoint x: 865, startPoint y: 228, endPoint x: 647, endPoint y: 222, distance: 218.1
click at [647, 222] on div "Job posting details What position is this? Center Director - [US_STATE] Job pos…" at bounding box center [893, 238] width 545 height 310
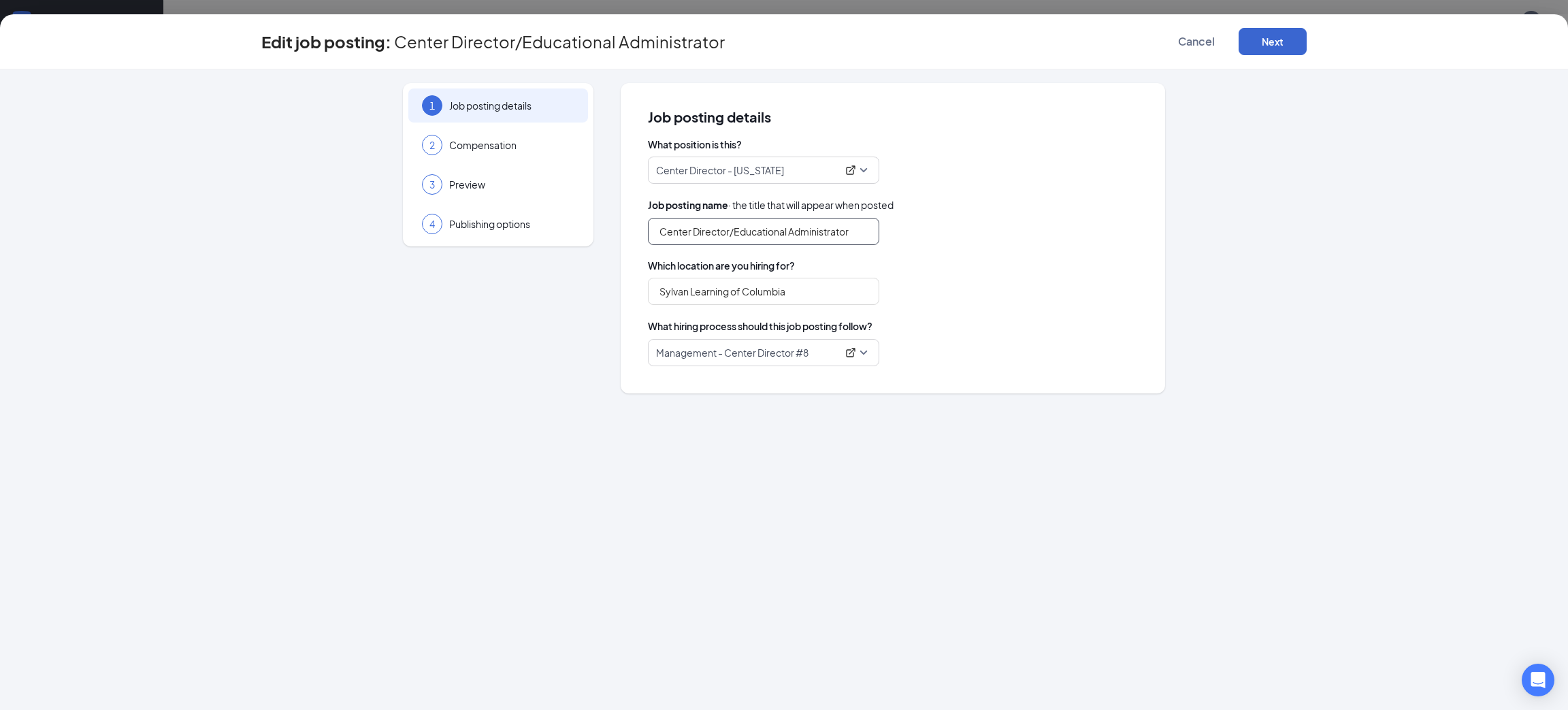
type input "Center Director/Educational Administrator"
click at [1282, 44] on button "Next" at bounding box center [1272, 41] width 68 height 27
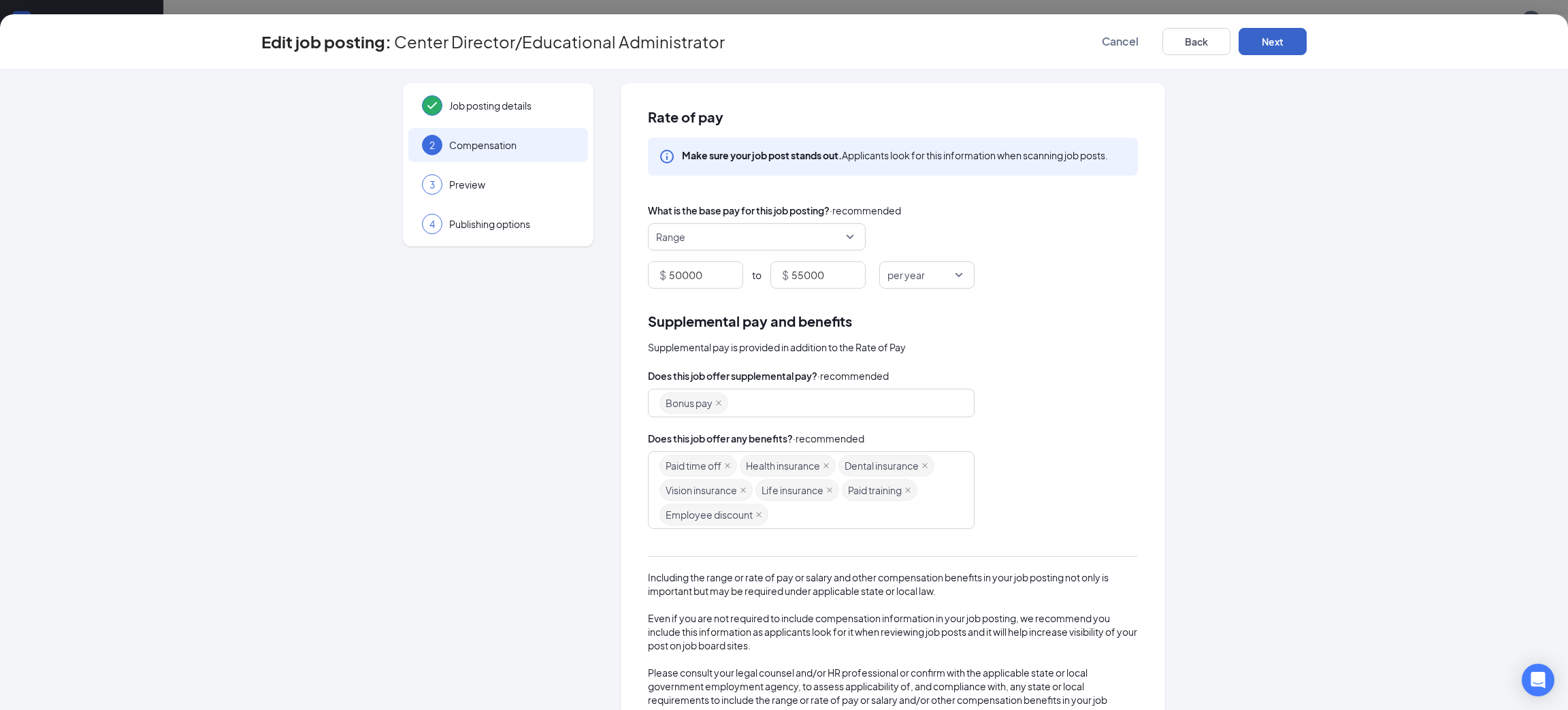
click at [1261, 43] on button "Next" at bounding box center [1272, 41] width 68 height 27
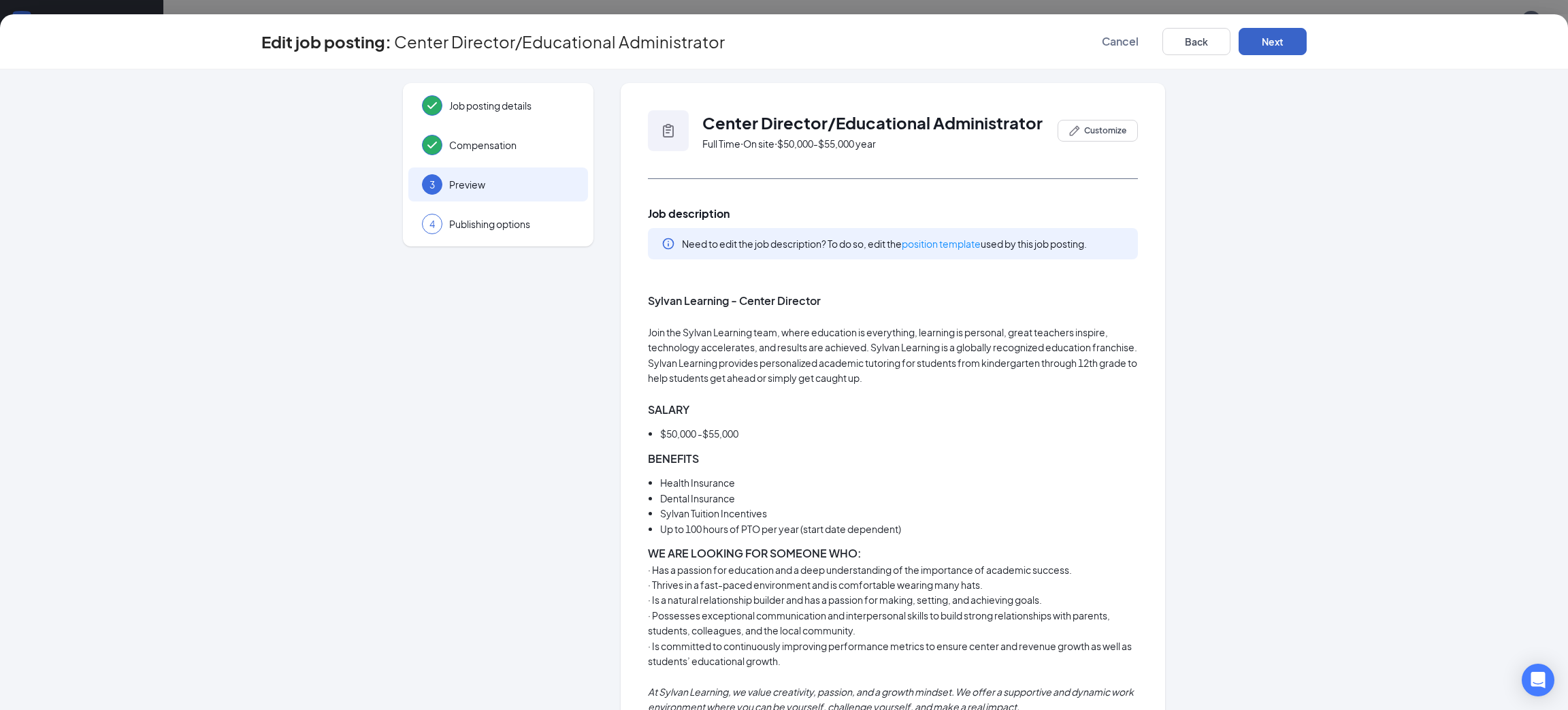
click at [1261, 43] on button "Next" at bounding box center [1272, 41] width 68 height 27
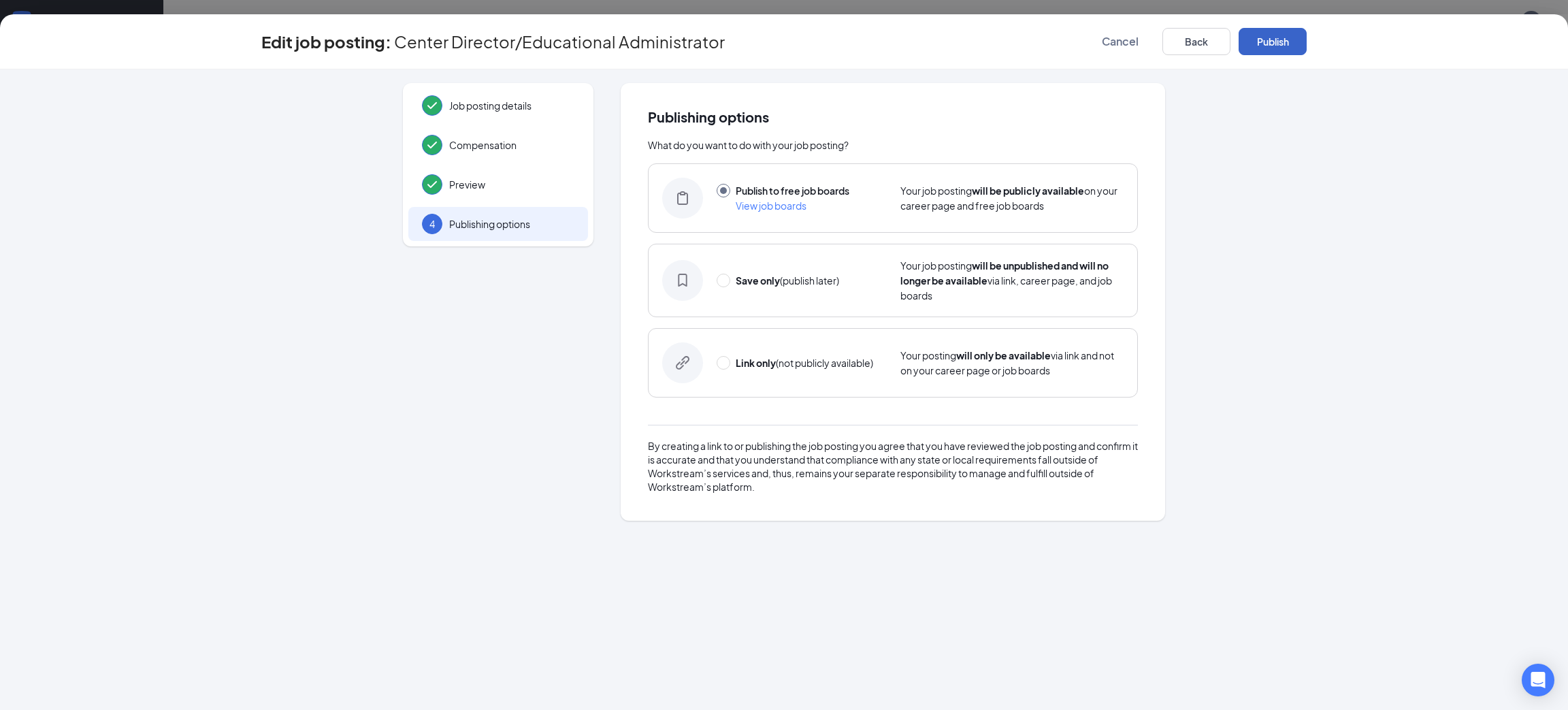
click at [1261, 43] on button "Publish" at bounding box center [1272, 41] width 68 height 27
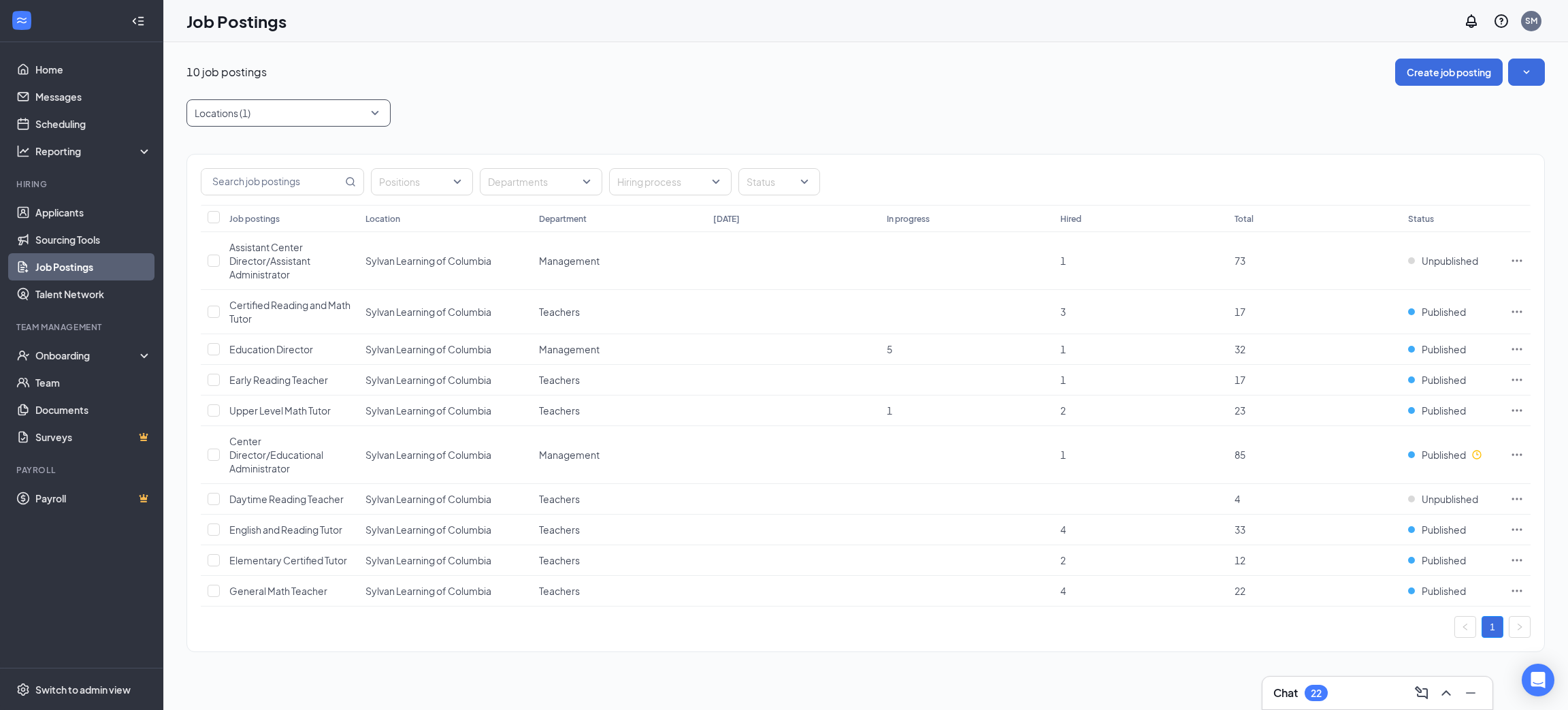
click at [371, 112] on div at bounding box center [282, 112] width 184 height 21
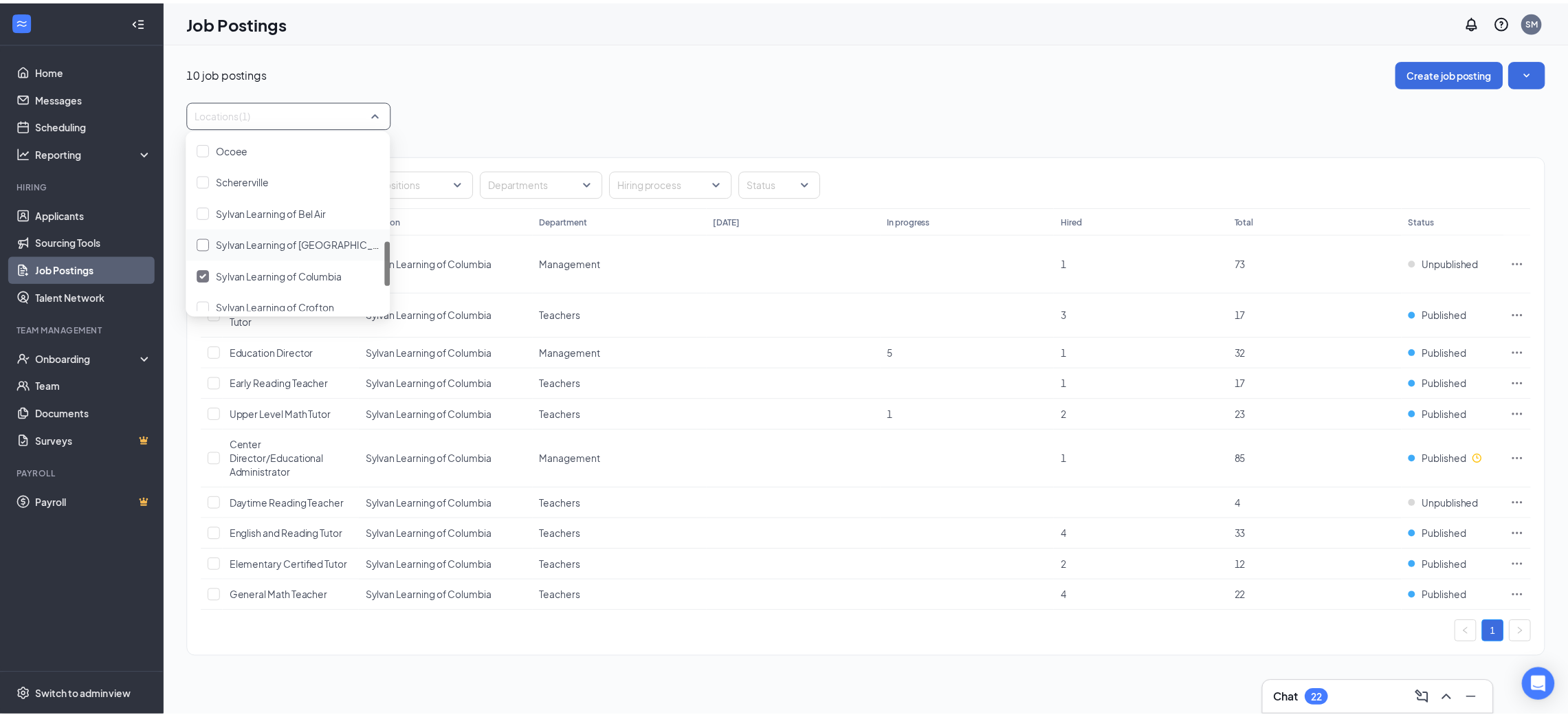
scroll to position [509, 0]
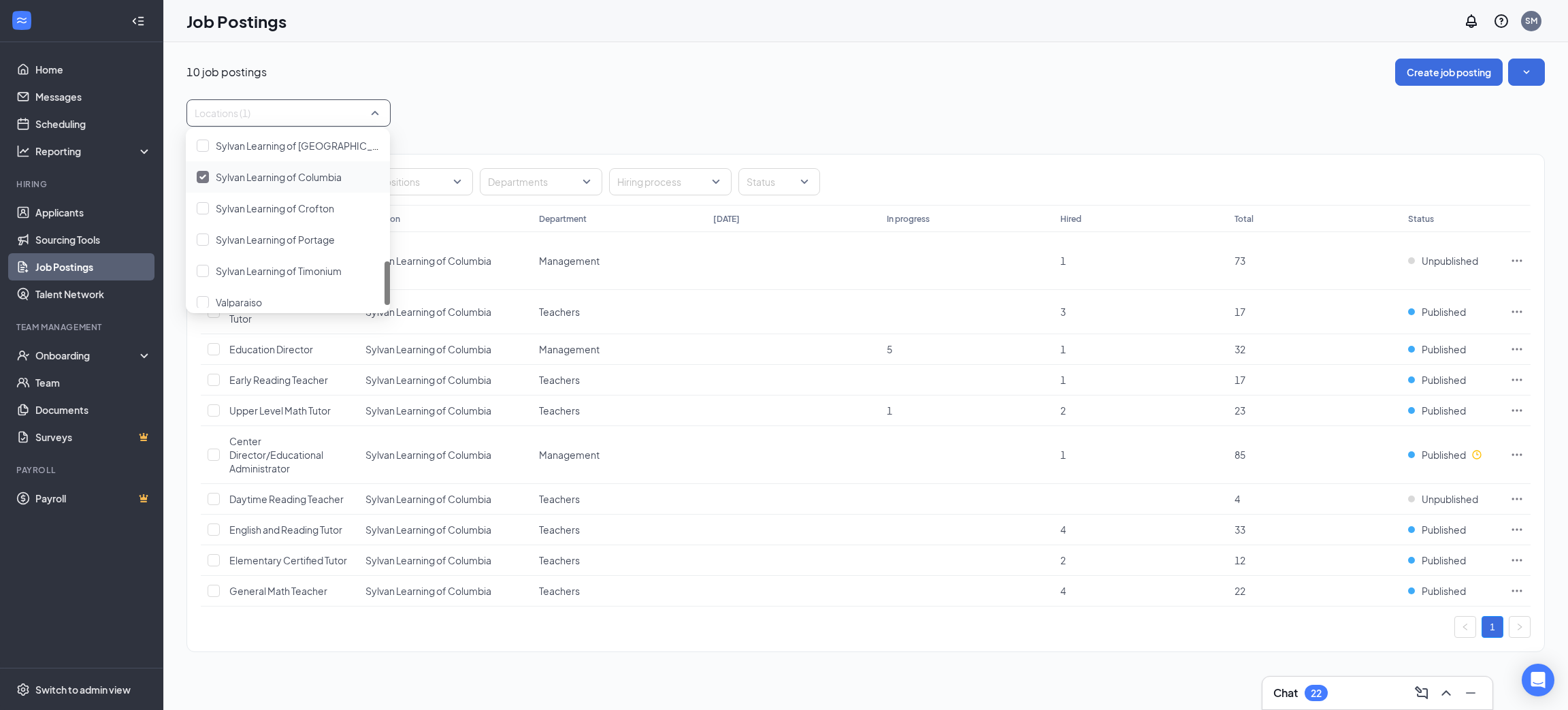
click at [254, 179] on span "Sylvan Learning of Columbia" at bounding box center [279, 177] width 126 height 13
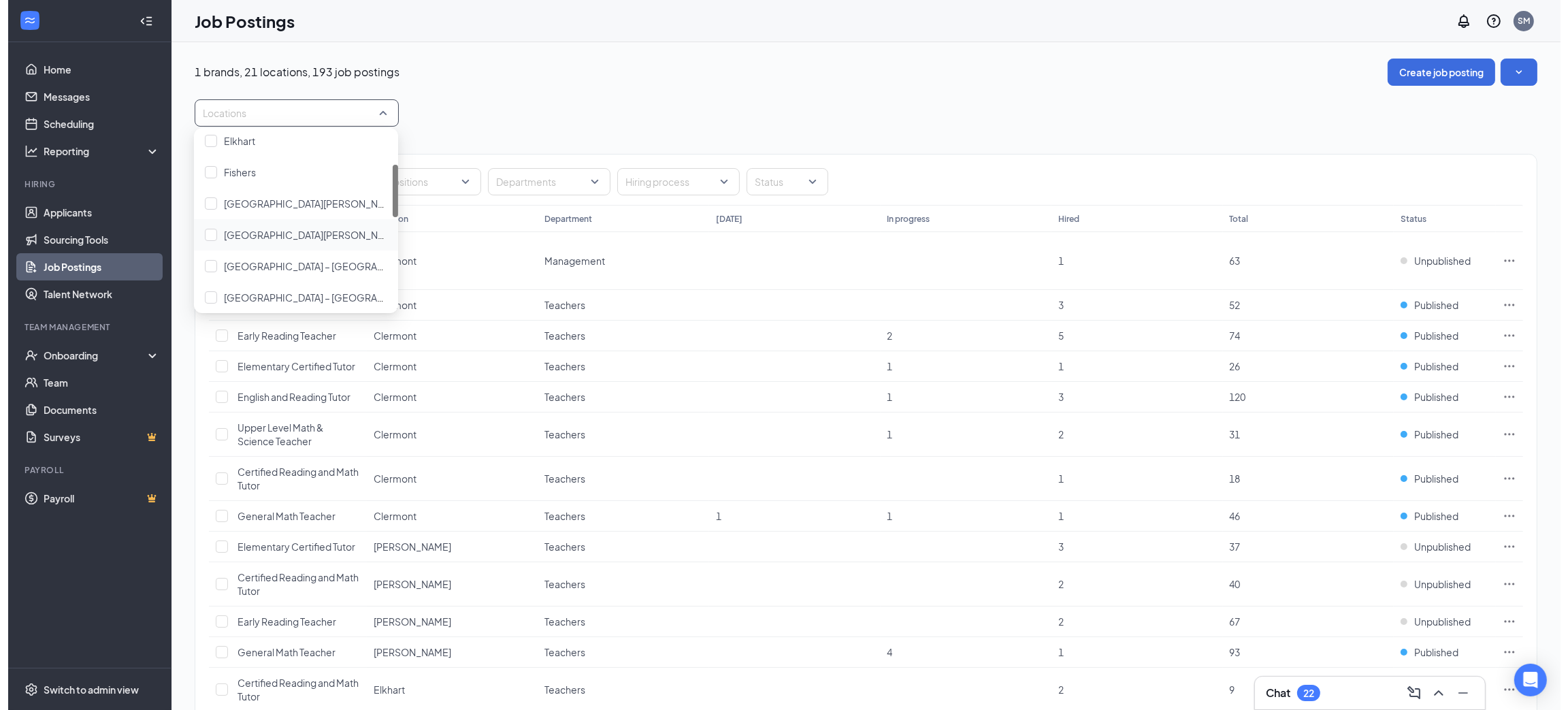
scroll to position [204, 0]
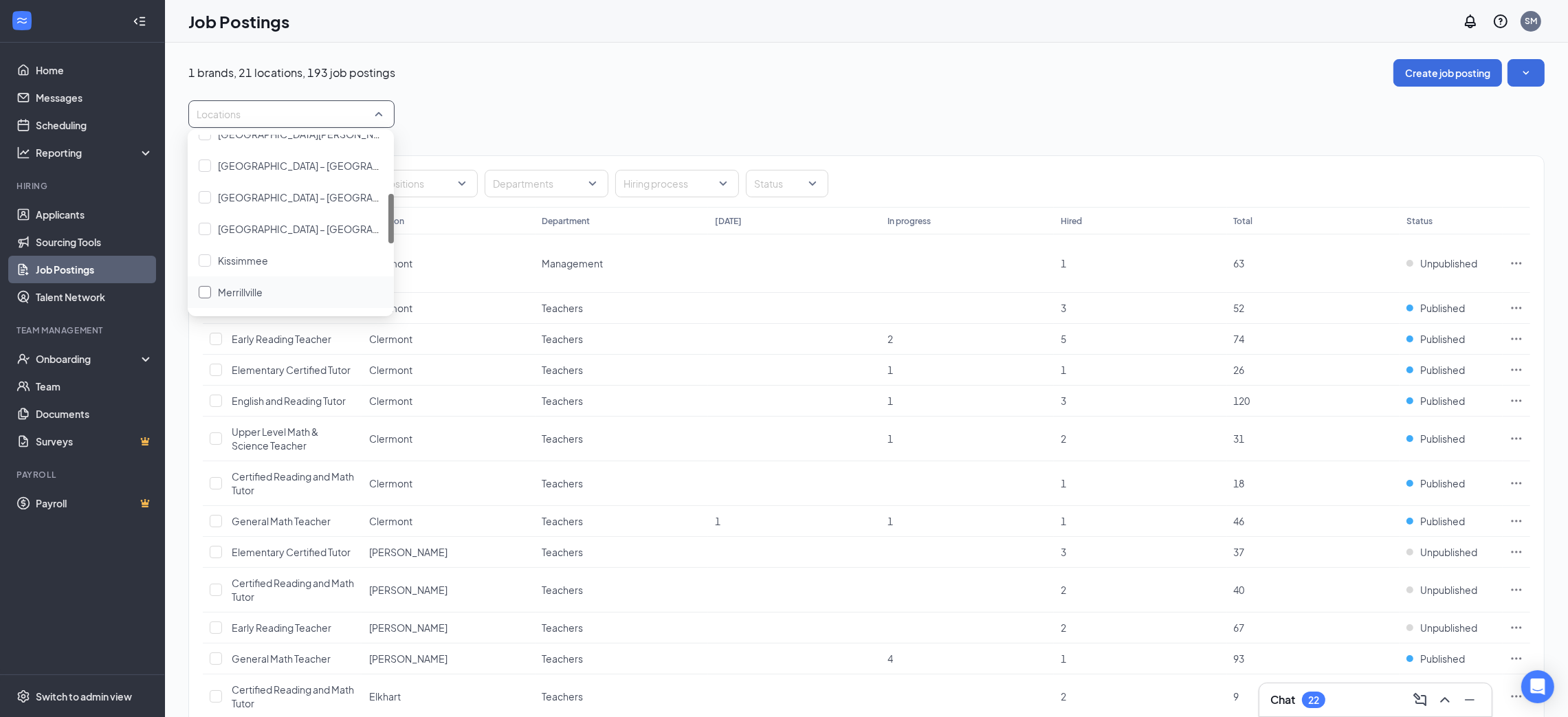
click at [261, 286] on span "Merrillville" at bounding box center [240, 292] width 45 height 13
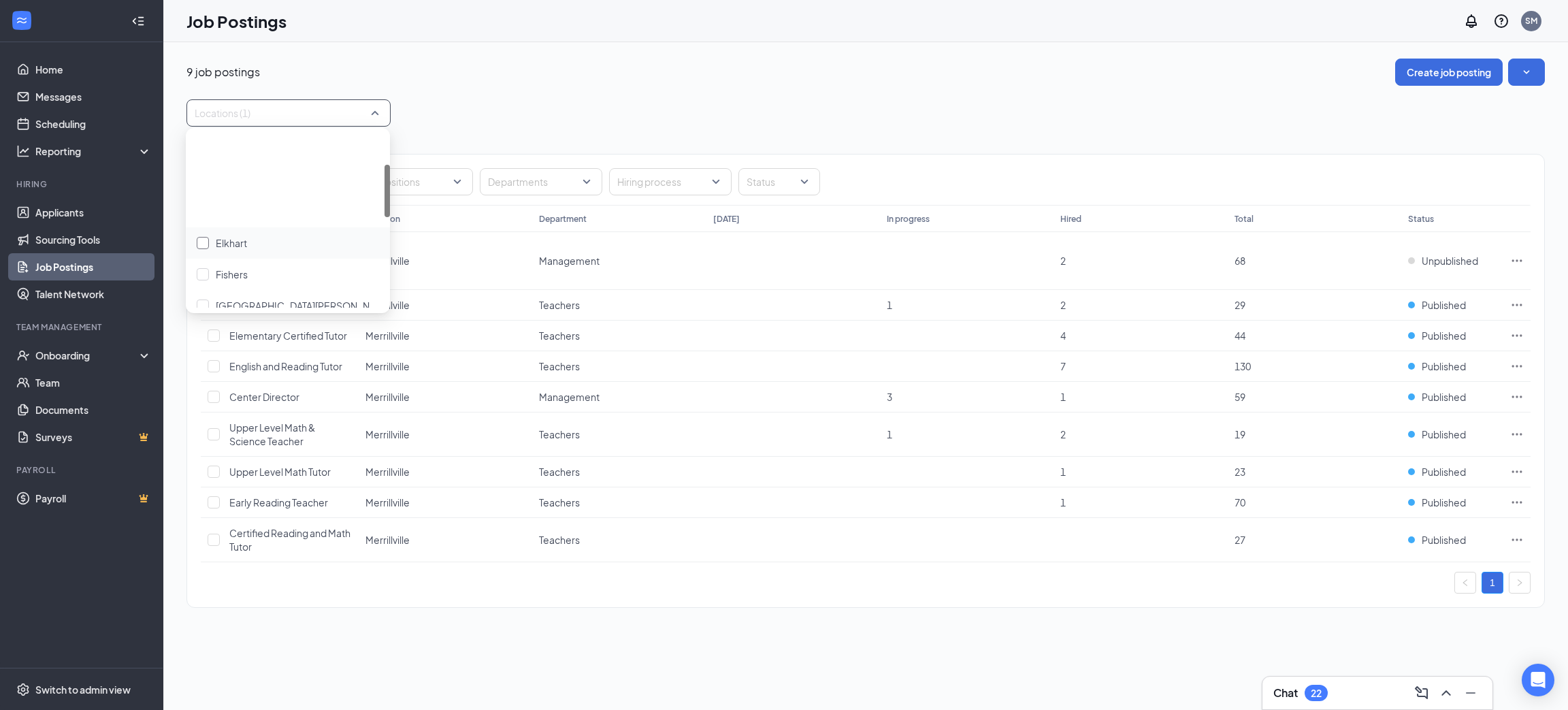
scroll to position [204, 0]
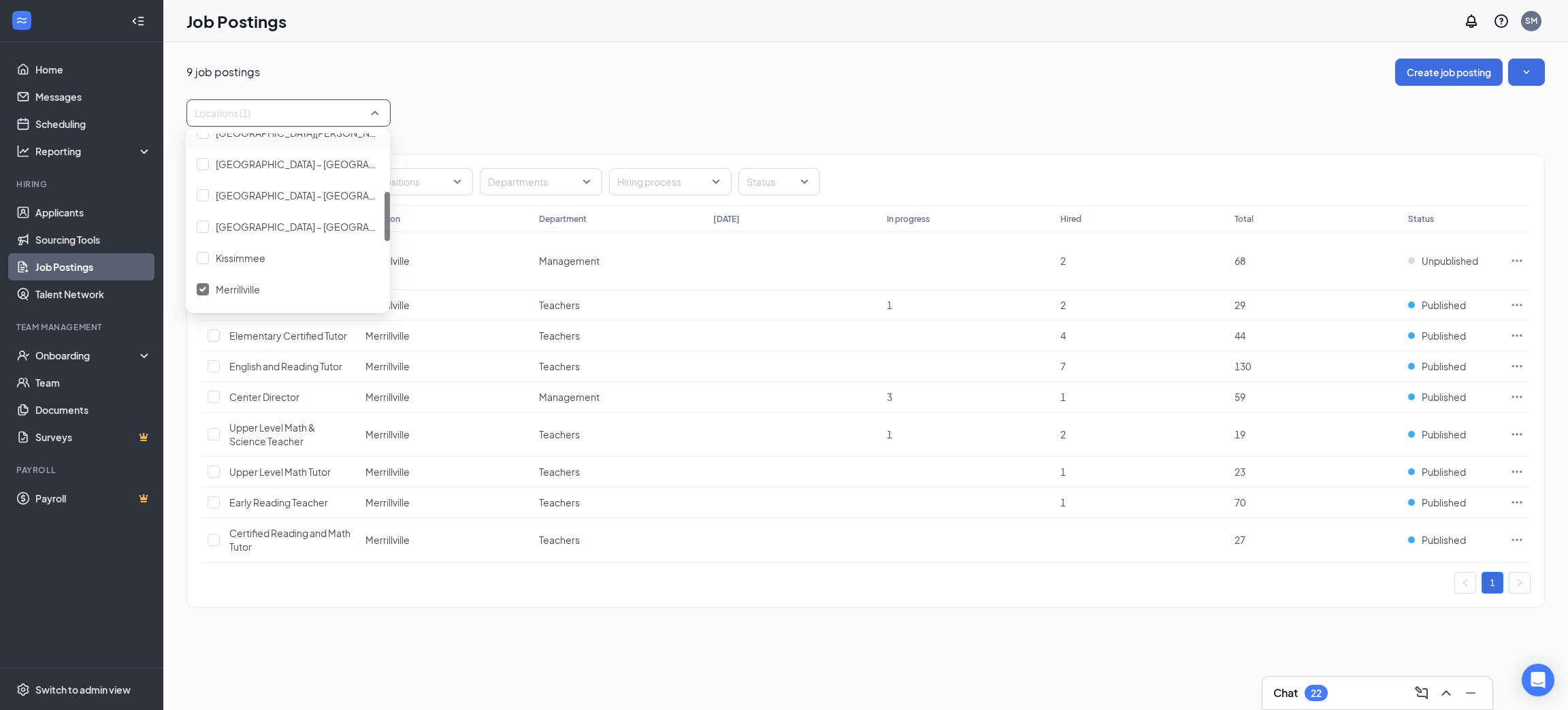
click at [423, 104] on div "Locations (1)" at bounding box center [865, 112] width 1358 height 27
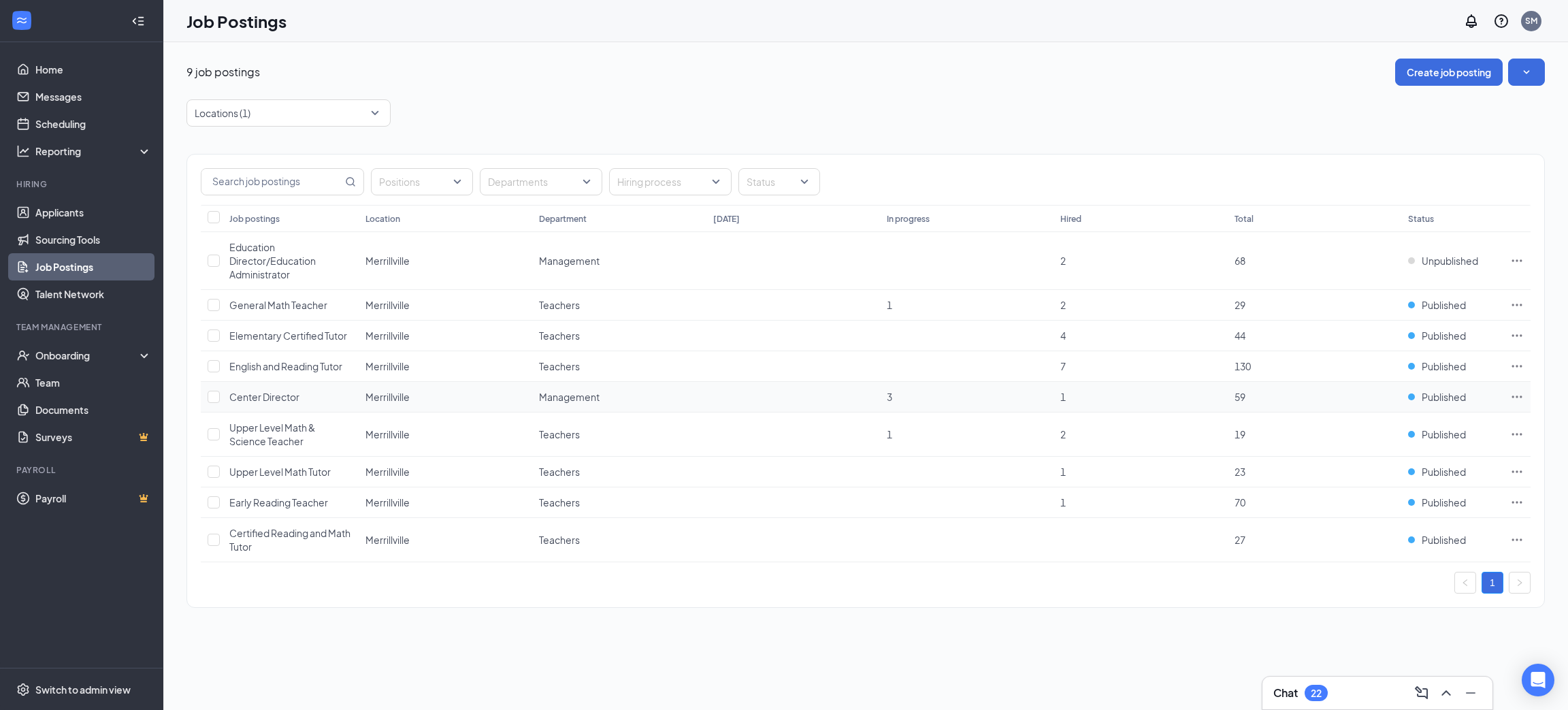
click at [1516, 395] on icon "Ellipses" at bounding box center [1517, 397] width 13 height 13
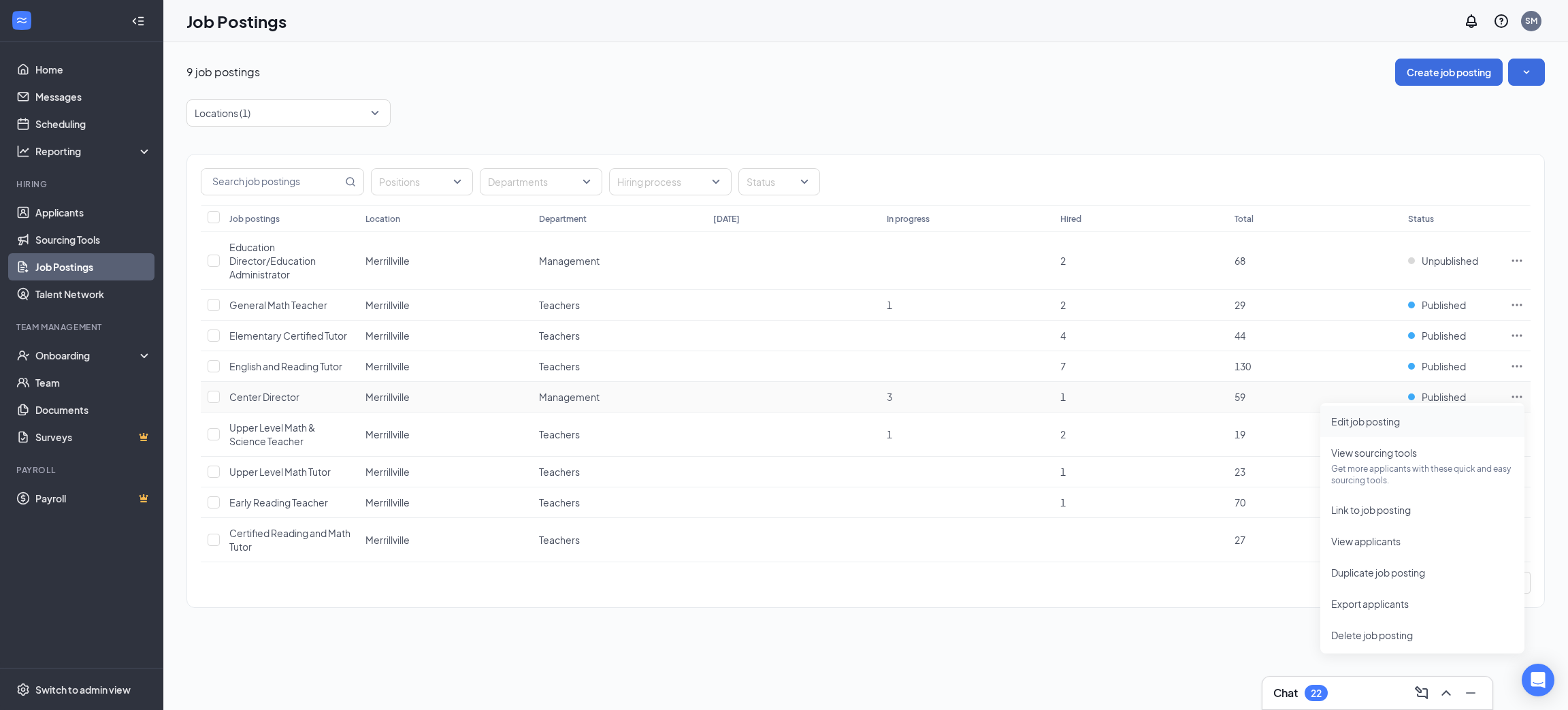
click at [1373, 421] on span "Edit job posting" at bounding box center [1366, 421] width 69 height 13
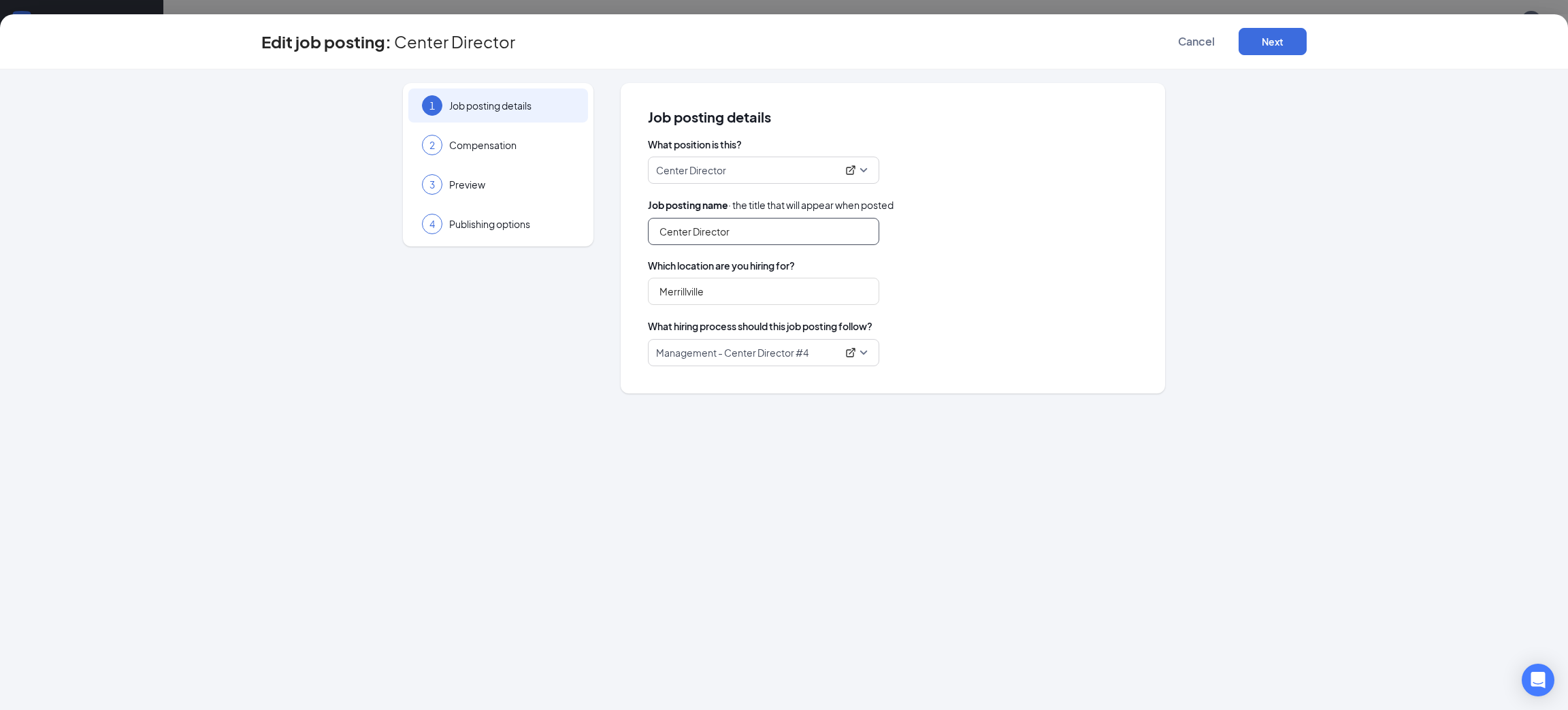
click at [734, 233] on input "Center Director" at bounding box center [763, 231] width 231 height 27
click at [760, 231] on input "Center Director" at bounding box center [763, 231] width 231 height 27
type input "Center Director/Educational Enrollment Specialist"
click at [1026, 211] on div "Job posting name · the title that will appear when posted" at bounding box center [893, 205] width 490 height 15
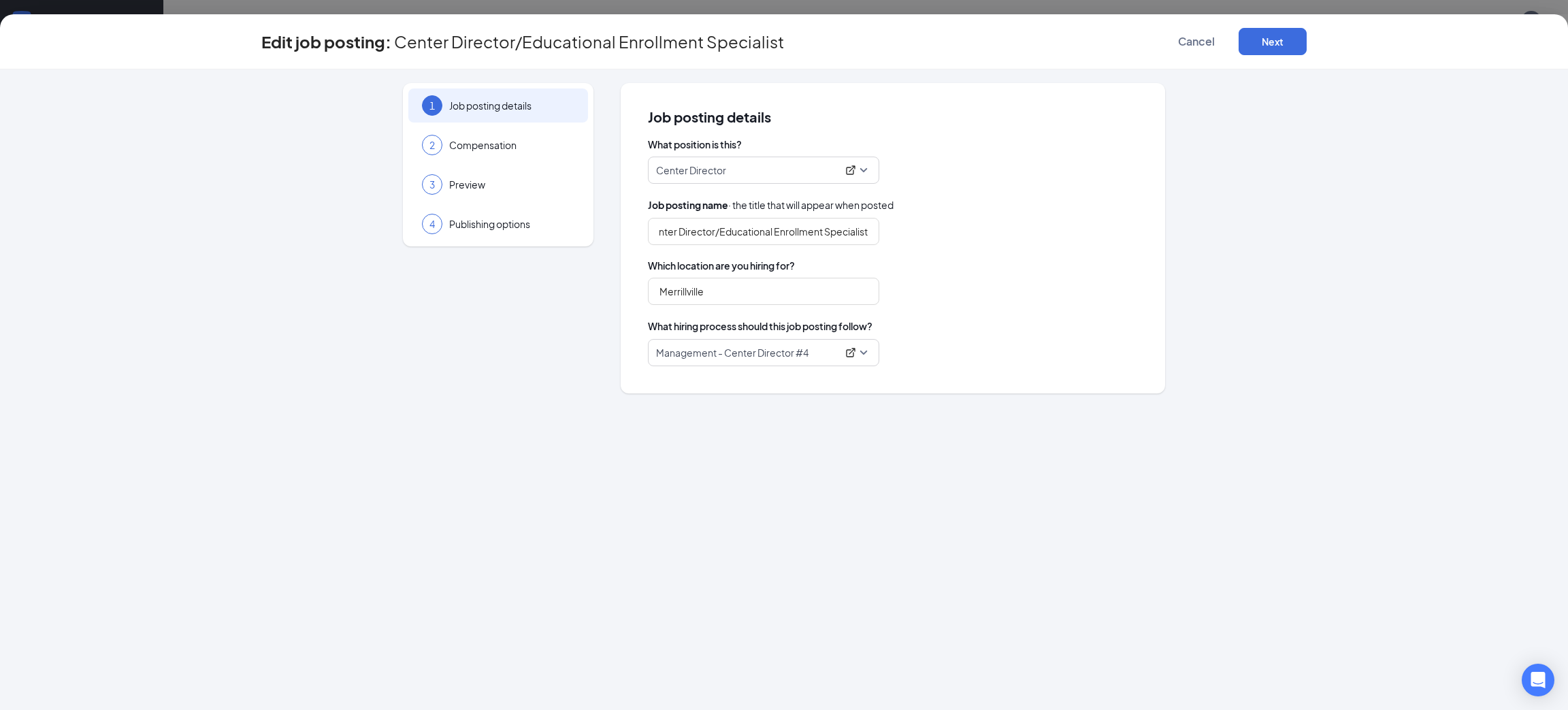
scroll to position [0, 0]
click at [1269, 41] on button "Next" at bounding box center [1272, 41] width 68 height 27
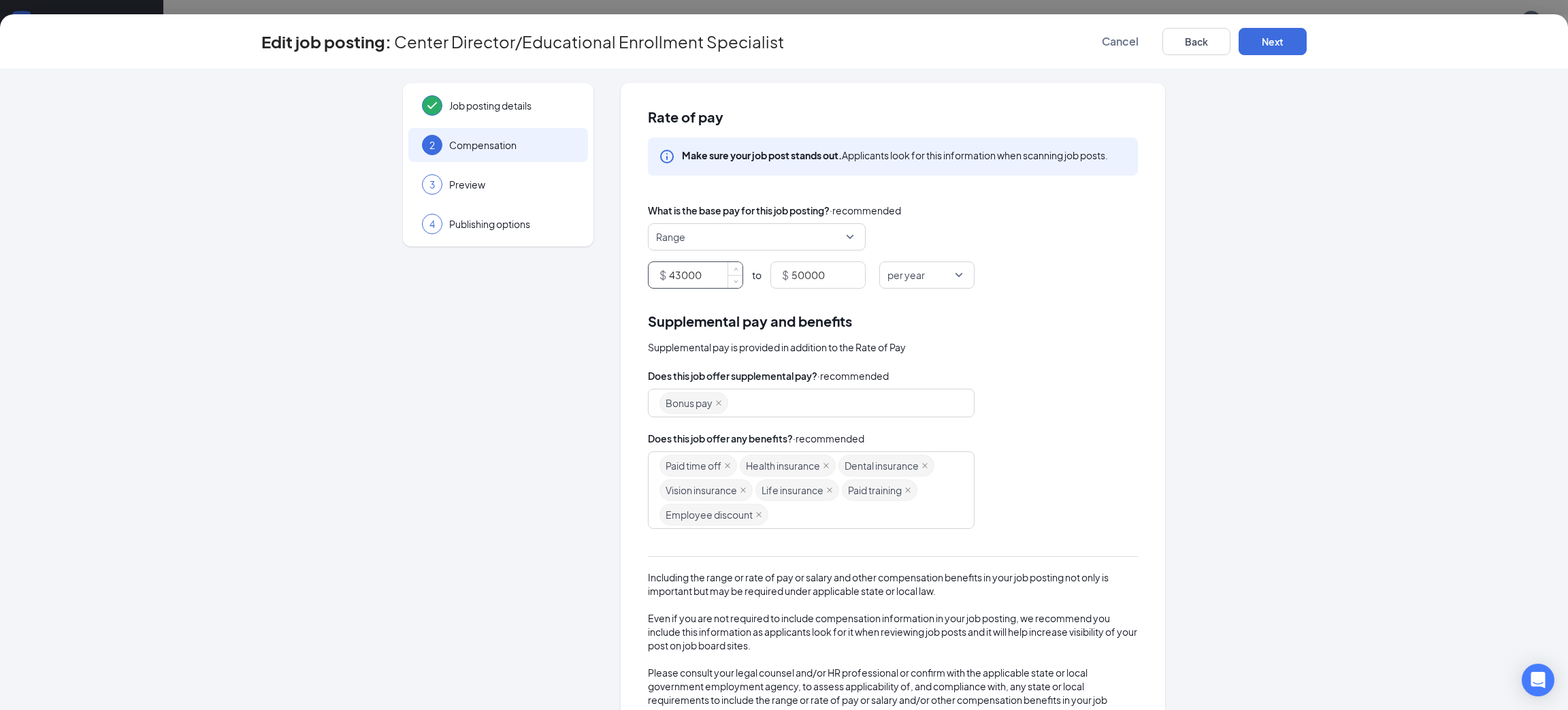
click at [669, 276] on input "43000" at bounding box center [705, 275] width 73 height 26
type input "48000"
click at [1298, 39] on button "Next" at bounding box center [1272, 41] width 68 height 27
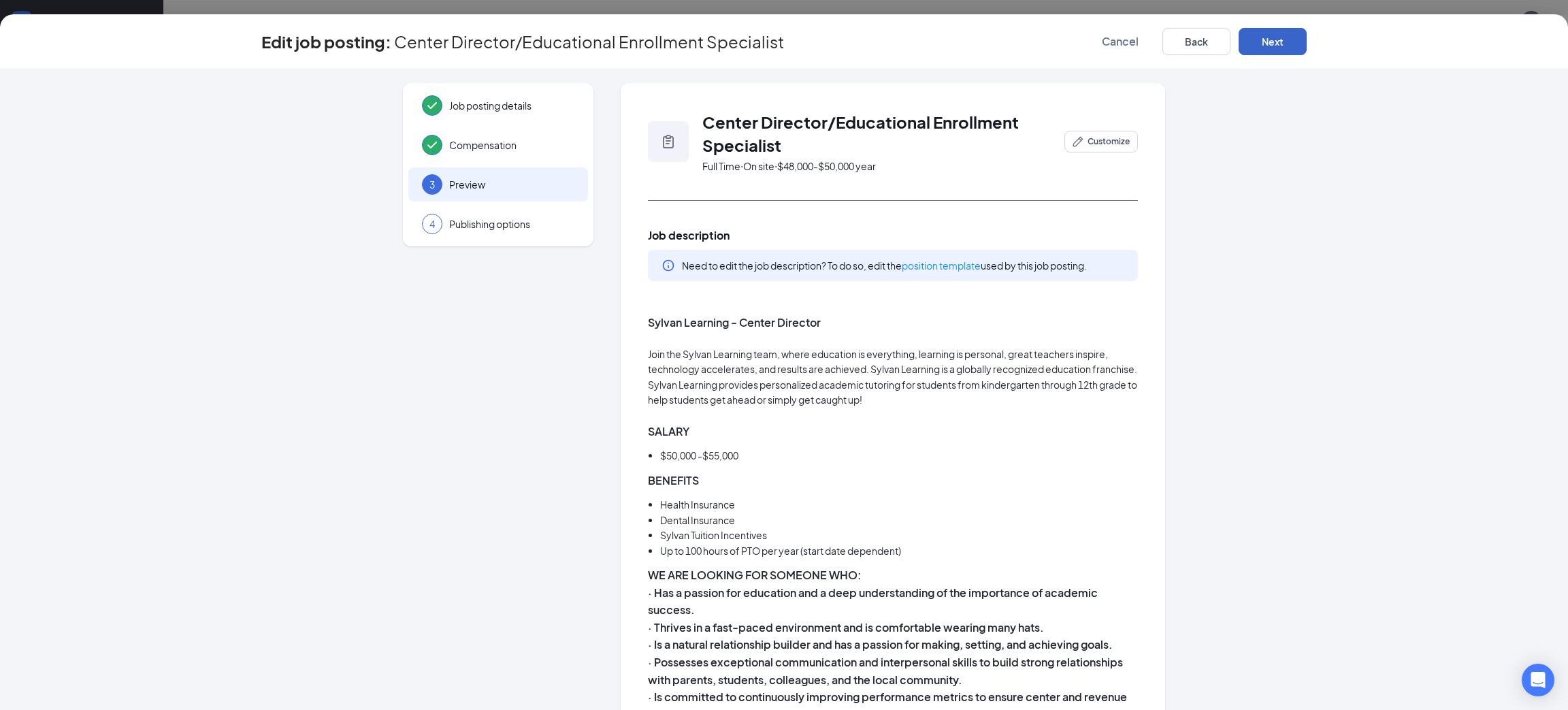
click at [1295, 38] on button "Next" at bounding box center [1272, 41] width 68 height 27
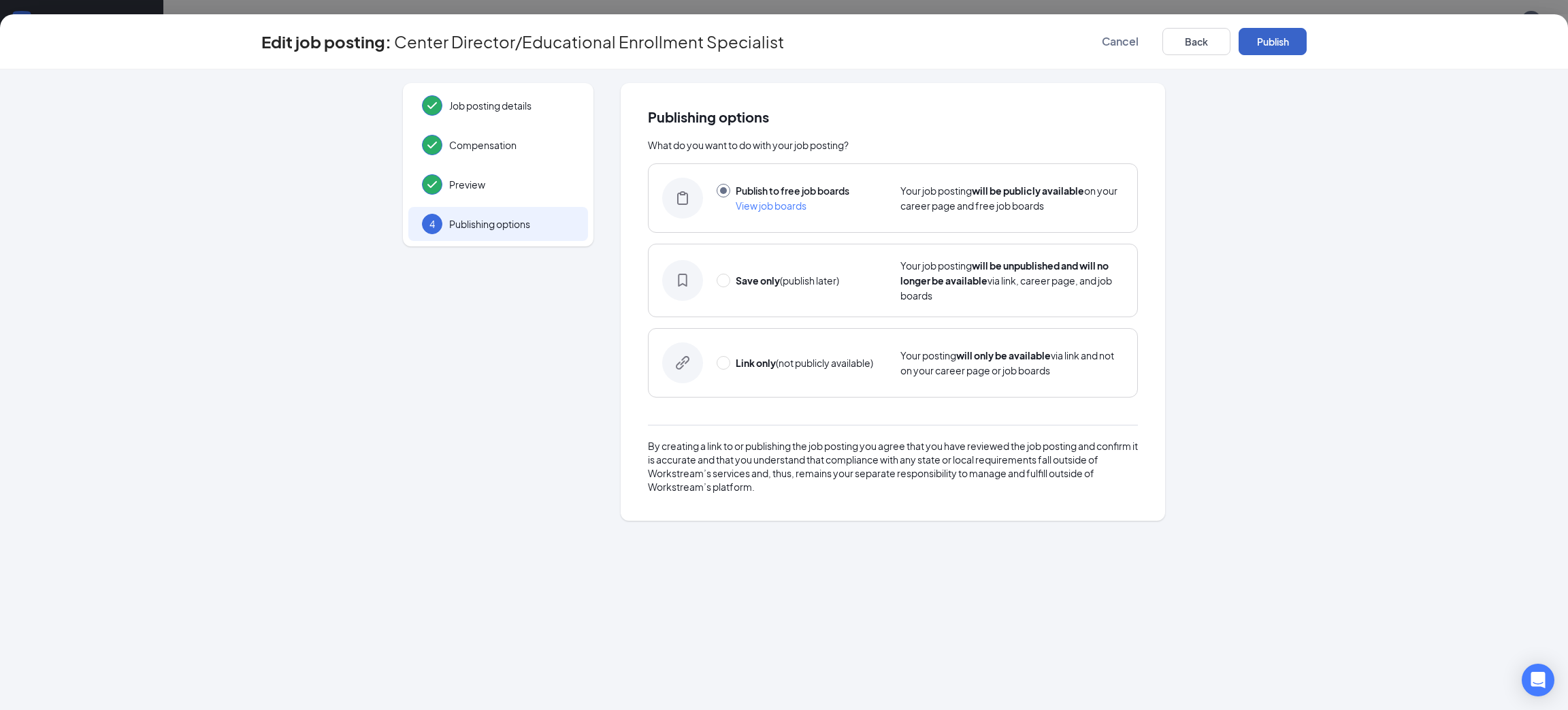
click at [1278, 39] on button "Publish" at bounding box center [1272, 41] width 68 height 27
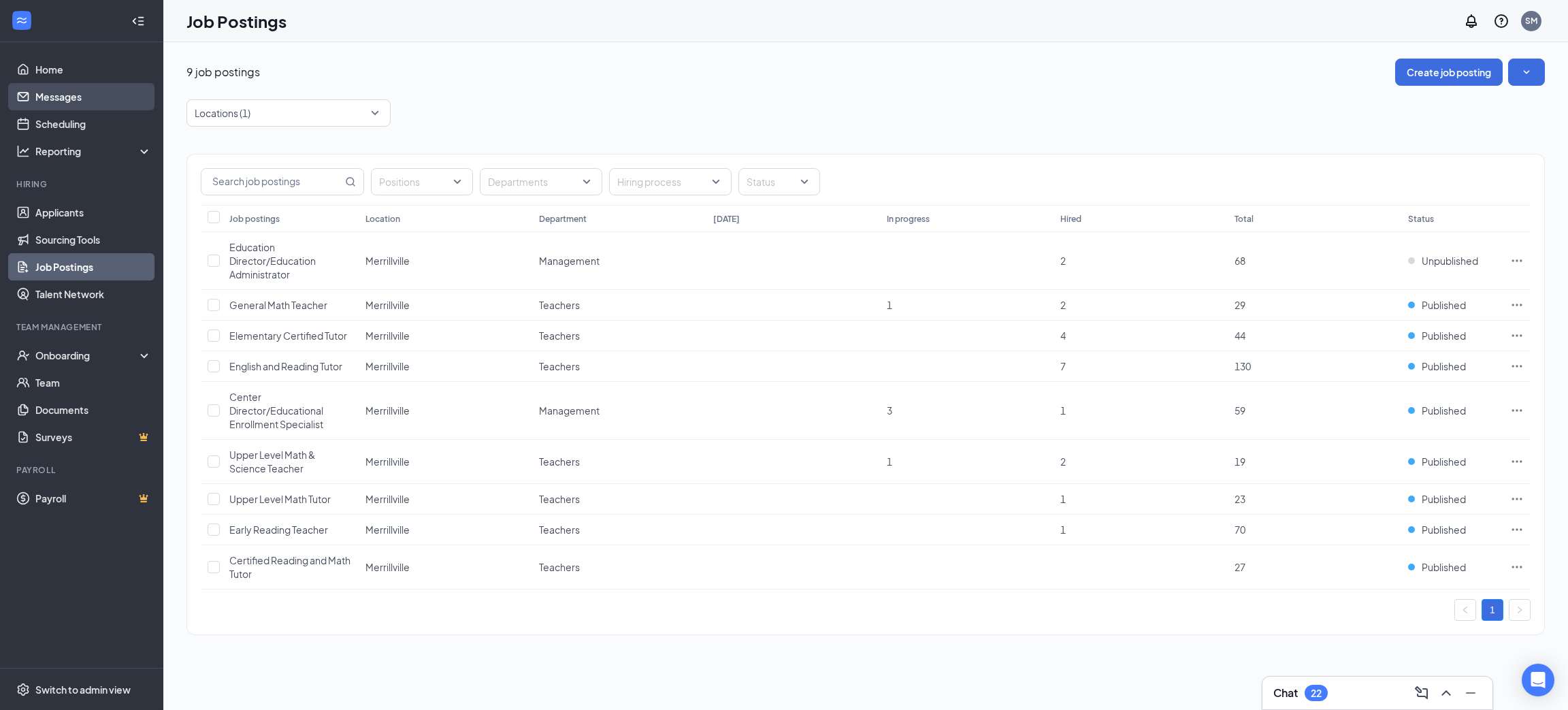
click at [67, 91] on link "Messages" at bounding box center [93, 96] width 116 height 27
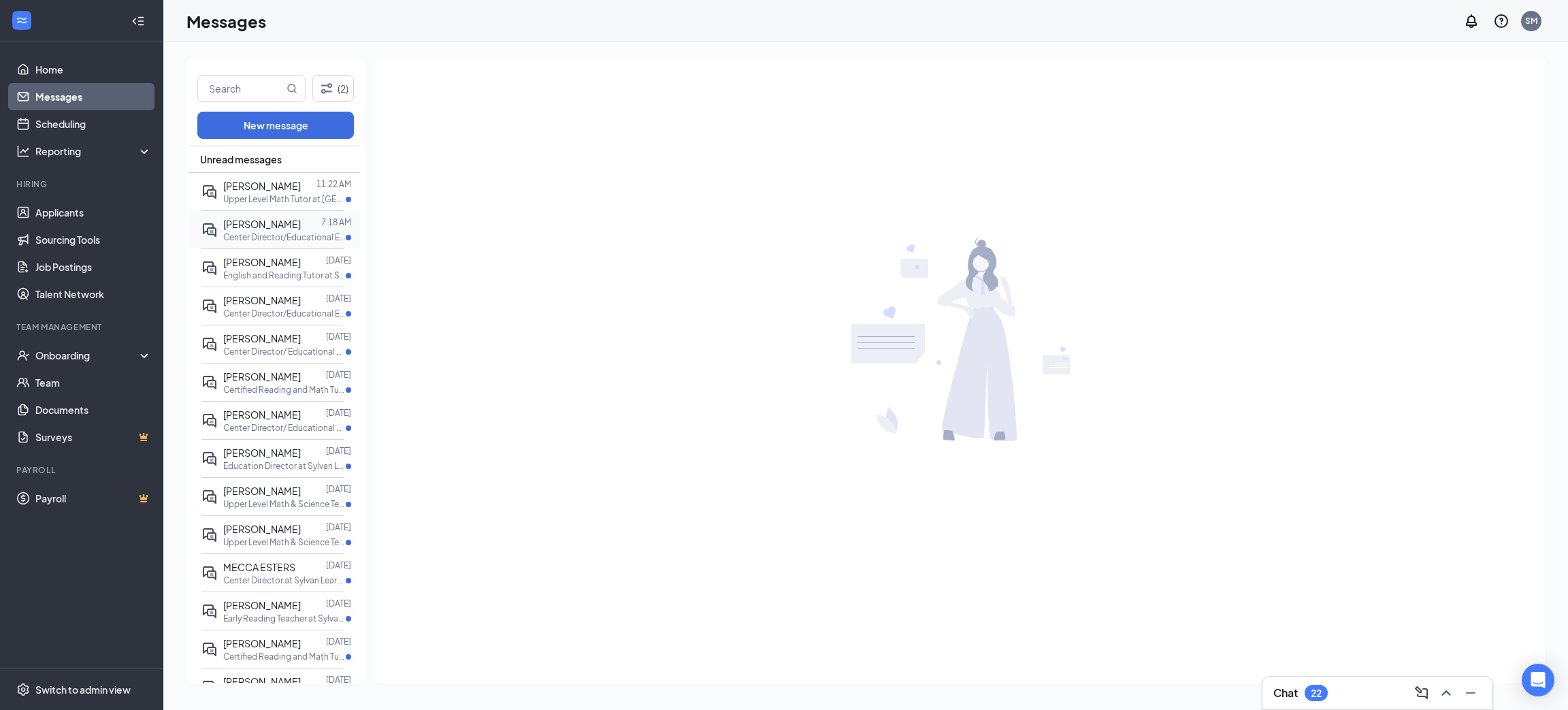
click at [261, 228] on span "[PERSON_NAME]" at bounding box center [262, 224] width 78 height 13
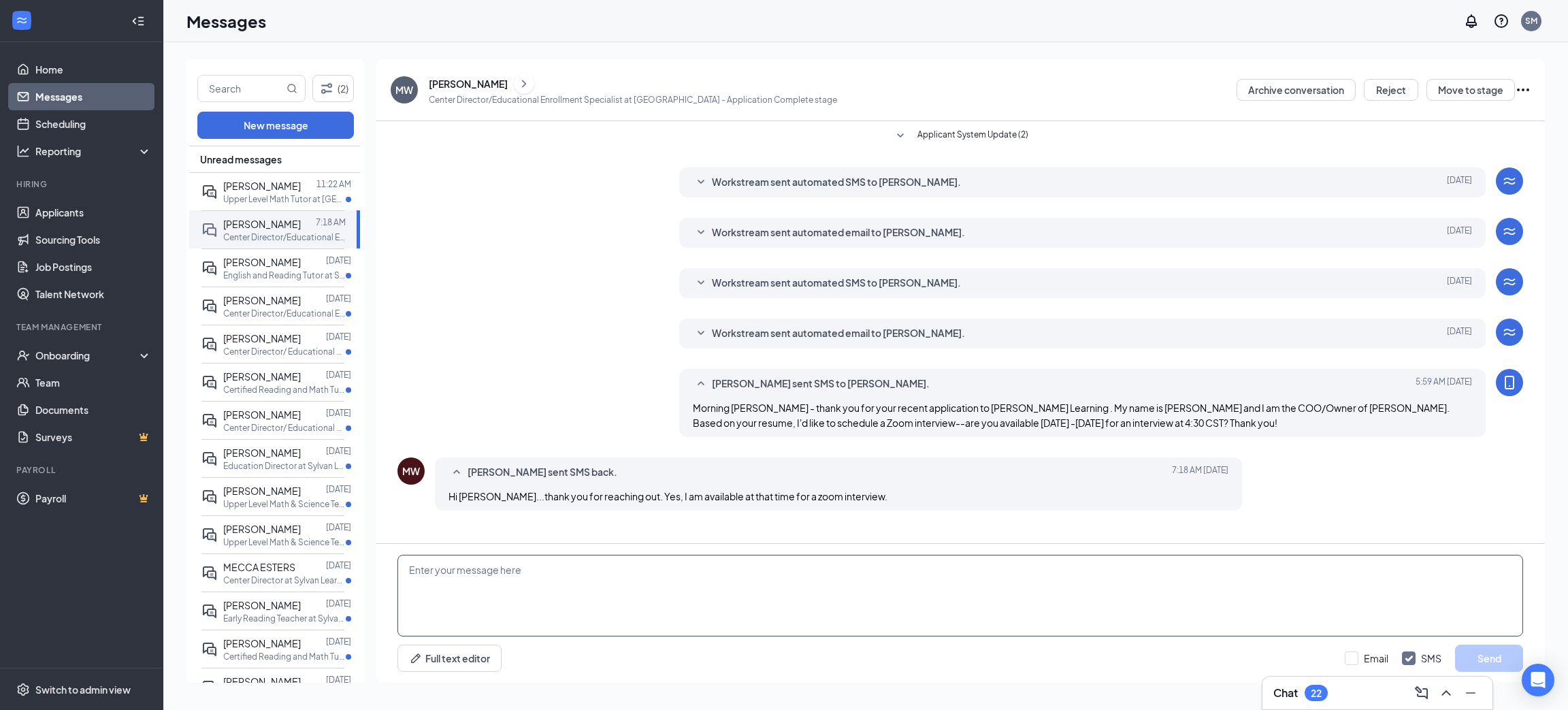
click at [567, 599] on textarea at bounding box center [960, 595] width 1125 height 82
paste textarea "[PERSON_NAME] is inviting you to a scheduled Zoom meeting. Topic: [PERSON_NAME]…"
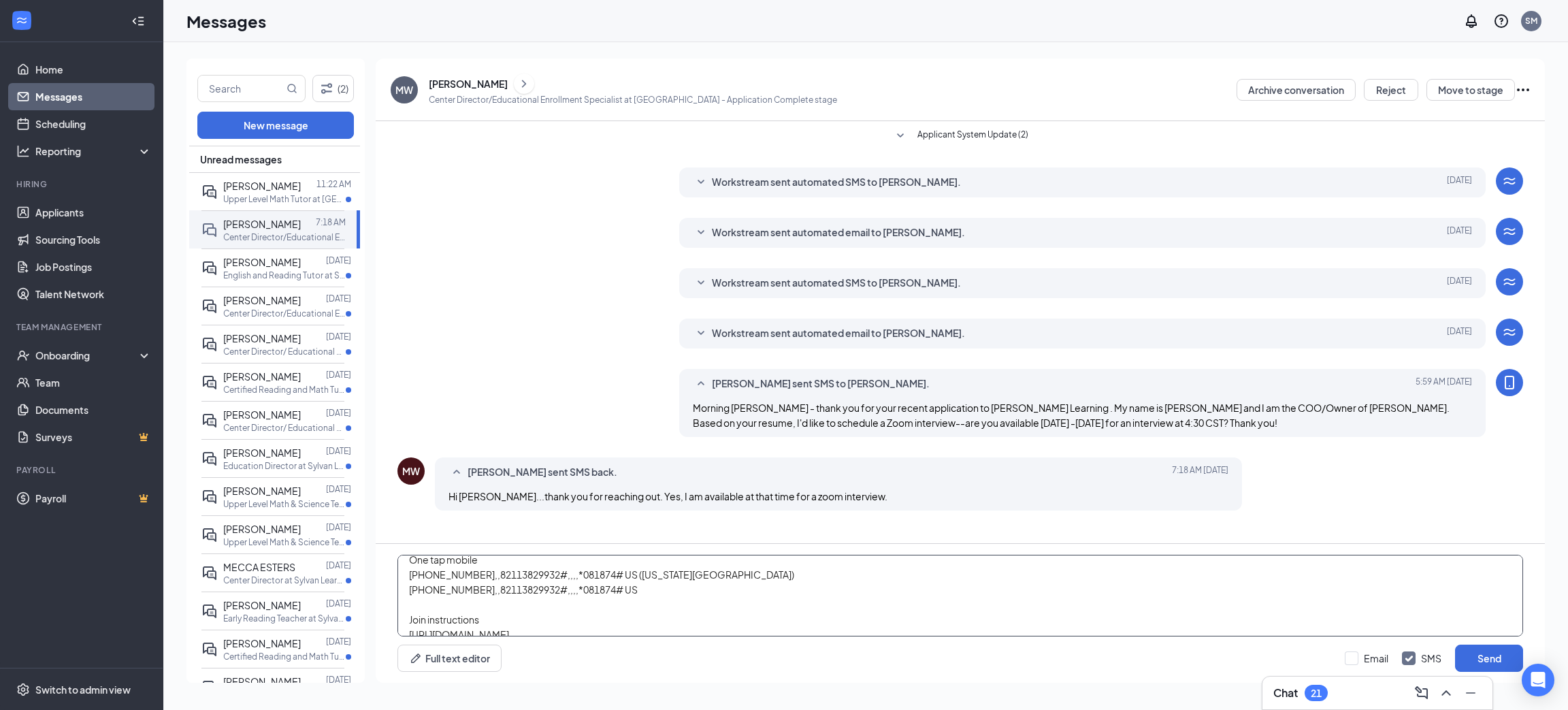
scroll to position [291, 0]
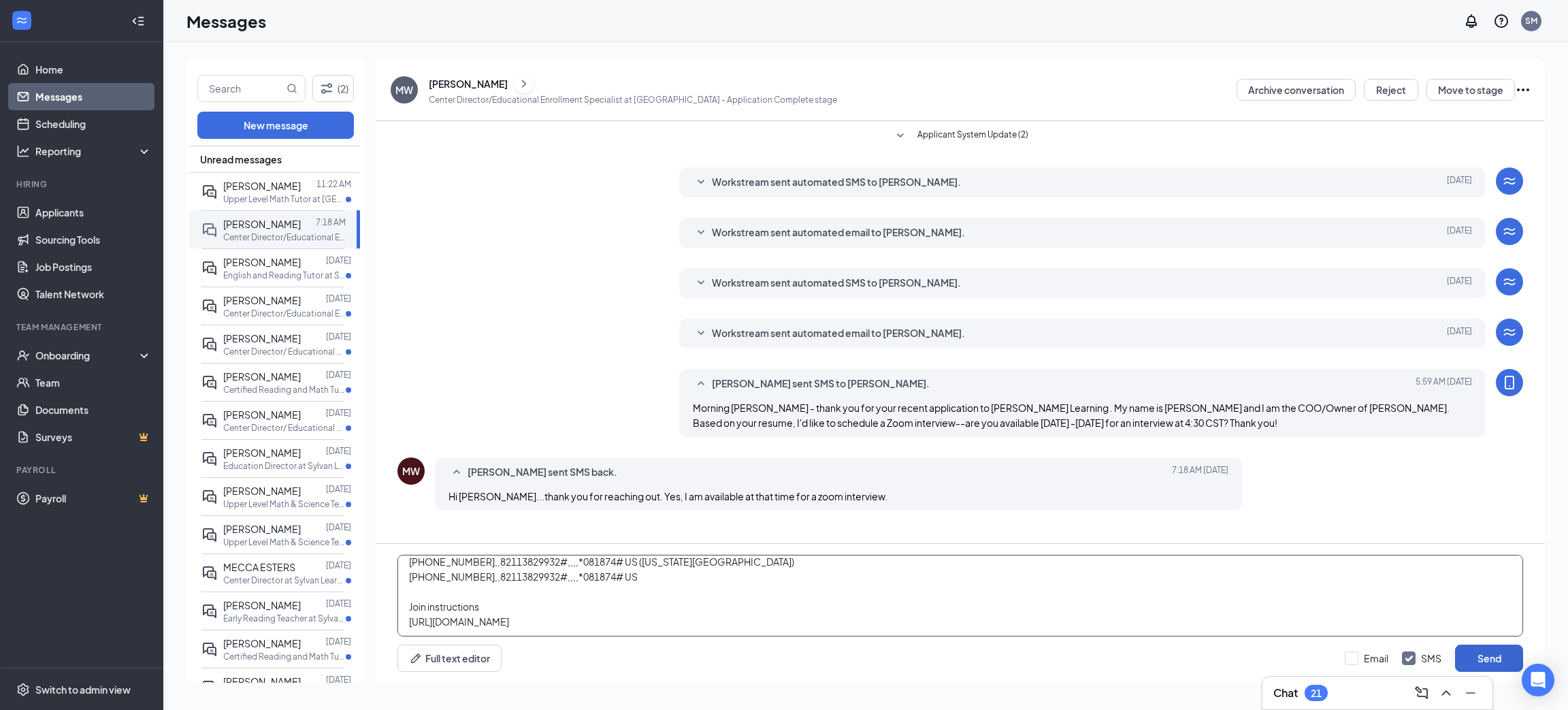
type textarea "Great- here is the zoom - [PERSON_NAME] is inviting you to a scheduled Zoom mee…"
click at [1470, 649] on button "Send" at bounding box center [1489, 658] width 68 height 27
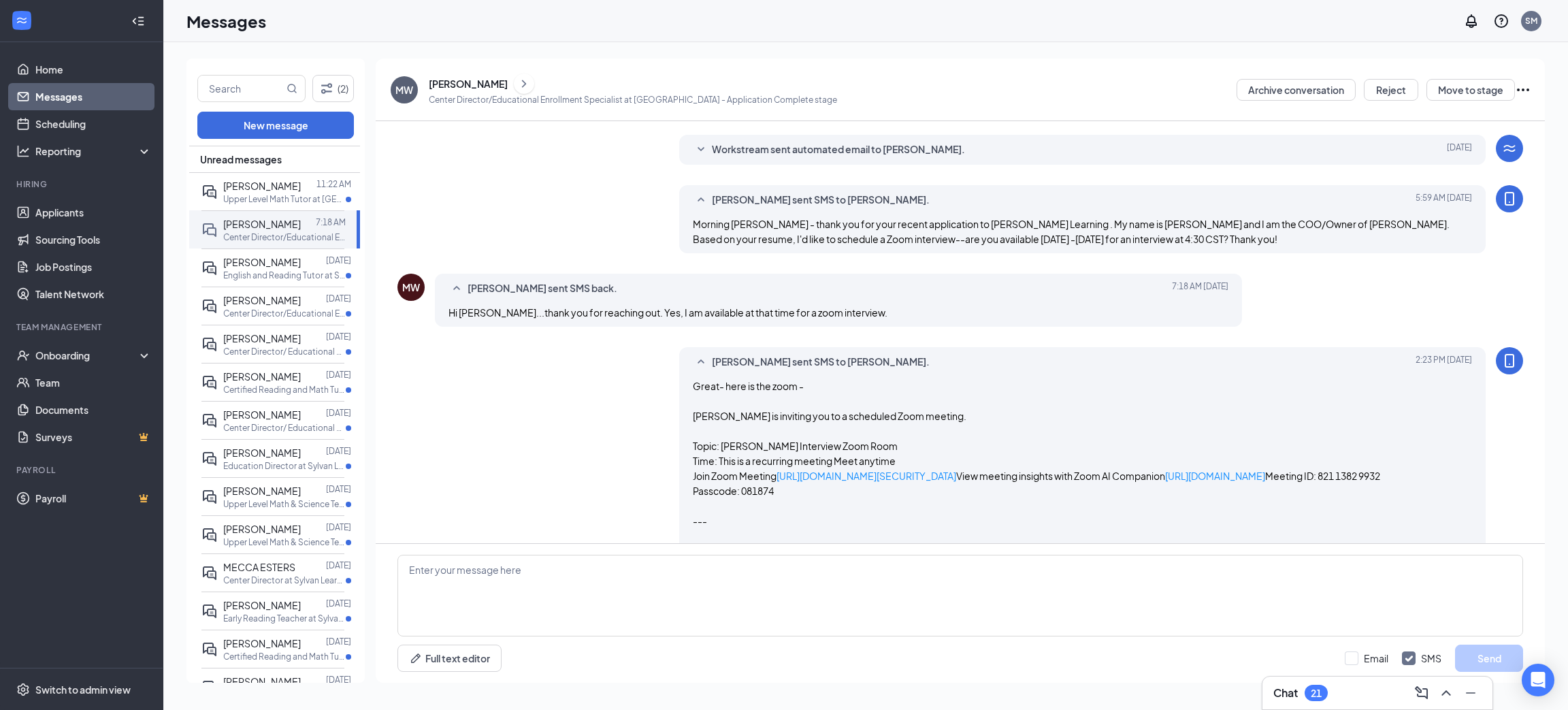
scroll to position [204, 0]
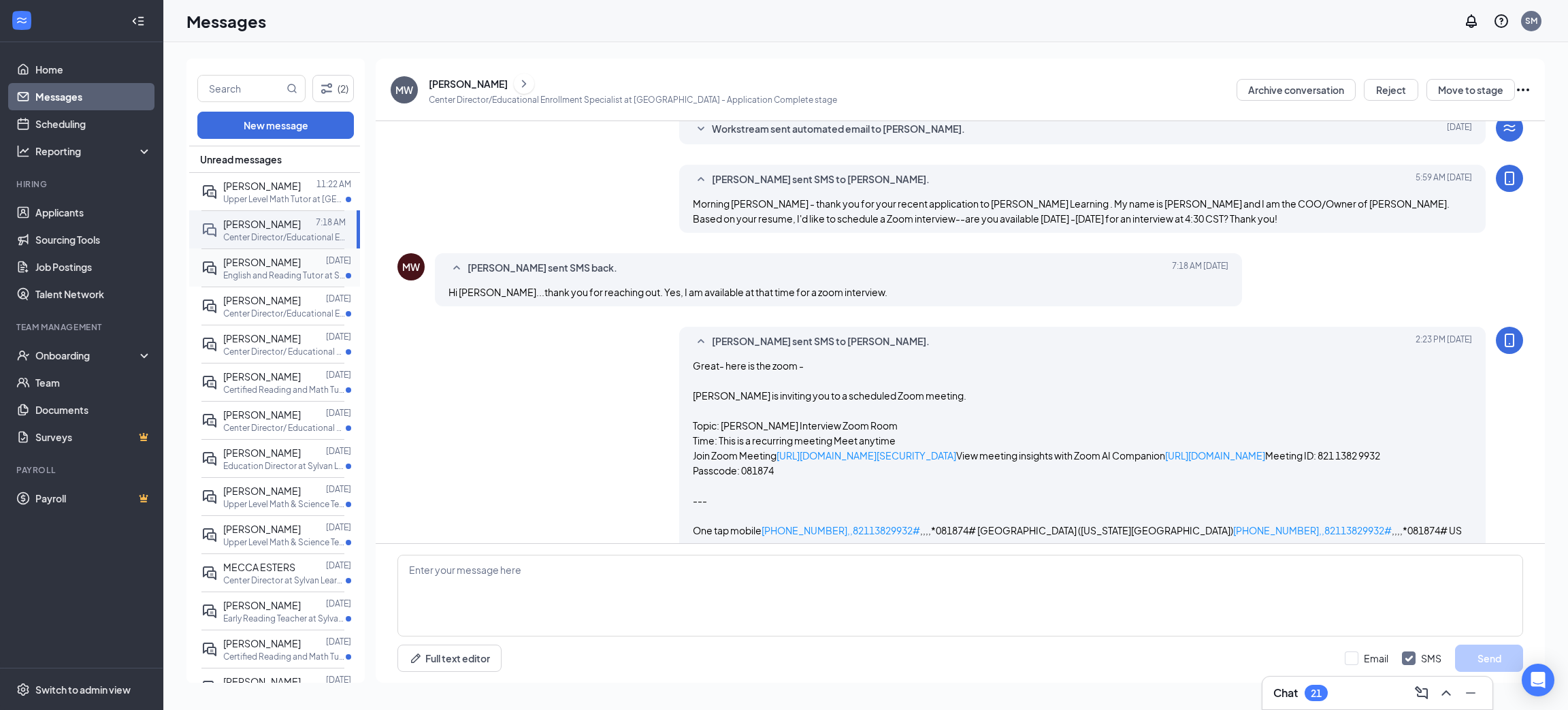
drag, startPoint x: 265, startPoint y: 263, endPoint x: 265, endPoint y: 271, distance: 8.0
click at [265, 263] on span "[PERSON_NAME]" at bounding box center [262, 262] width 78 height 13
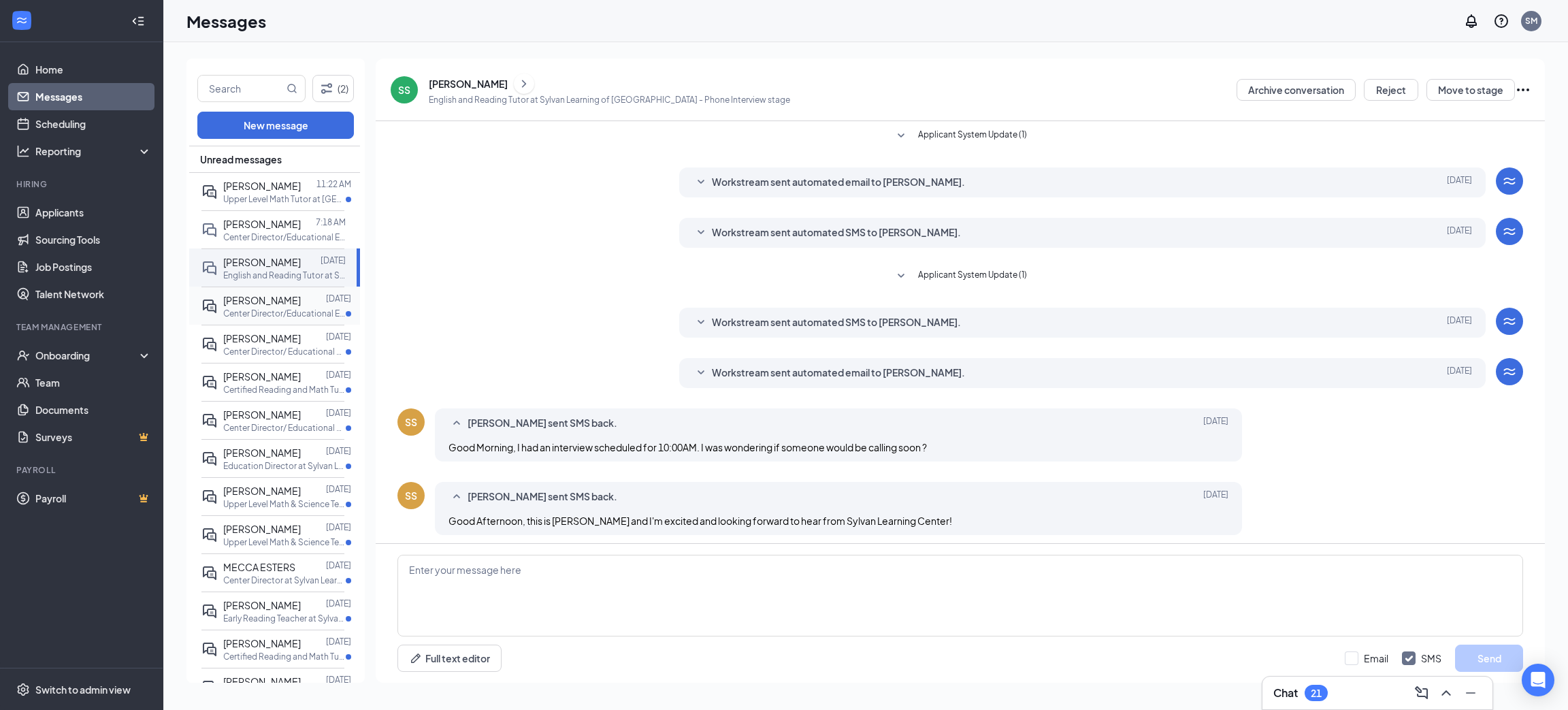
scroll to position [149, 0]
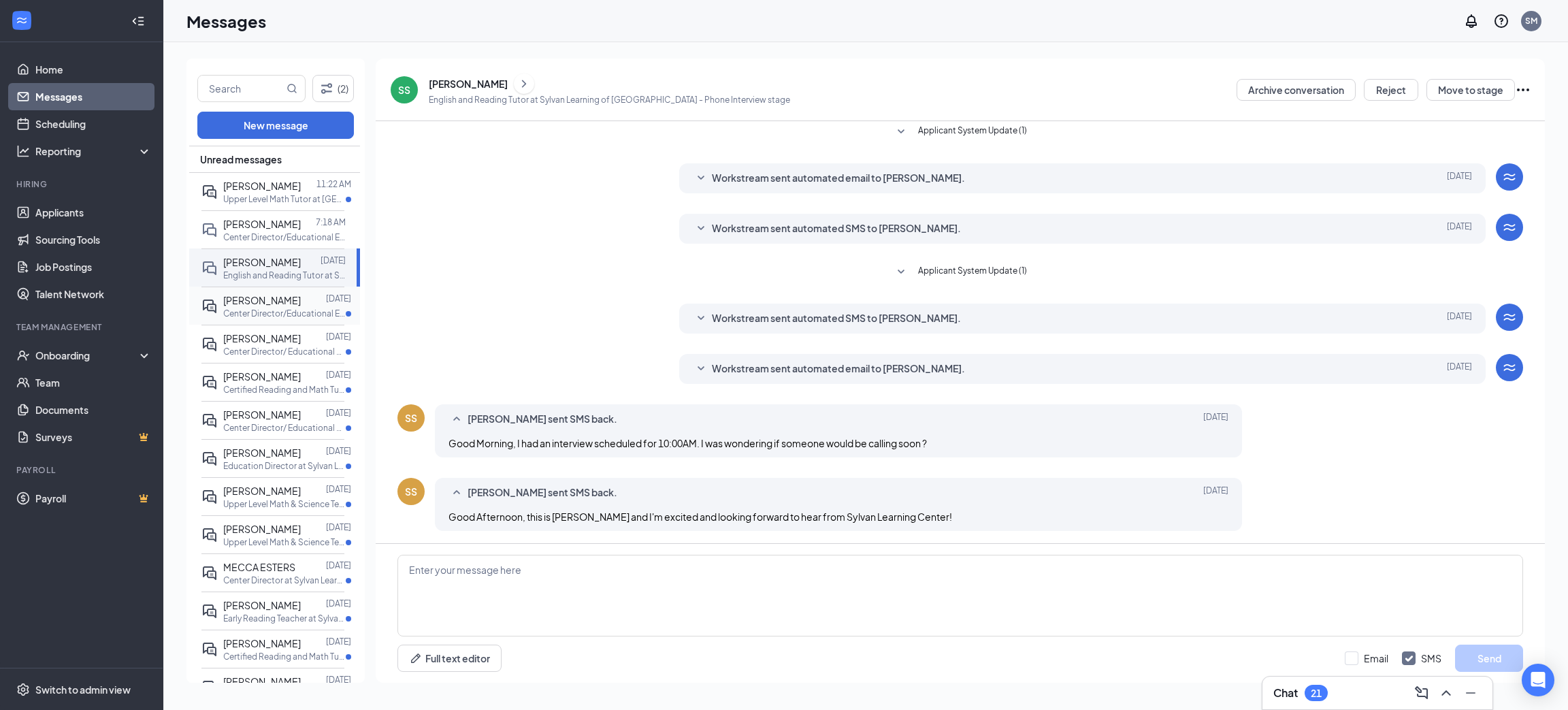
click at [265, 302] on span "[PERSON_NAME]" at bounding box center [262, 300] width 78 height 13
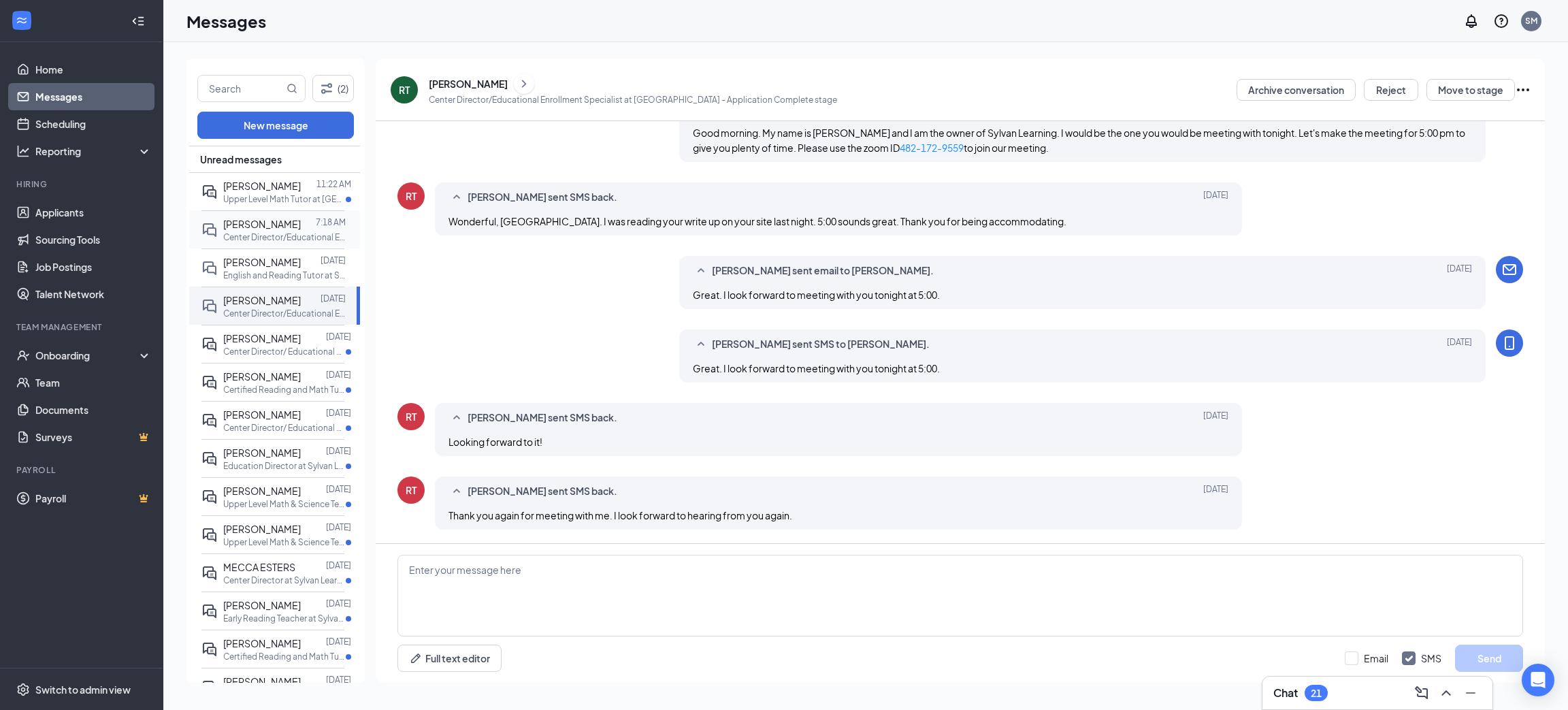
scroll to position [729, 0]
click at [268, 231] on p "Center Director/Educational Enrollment Specialist at [GEOGRAPHIC_DATA]" at bounding box center [284, 237] width 123 height 12
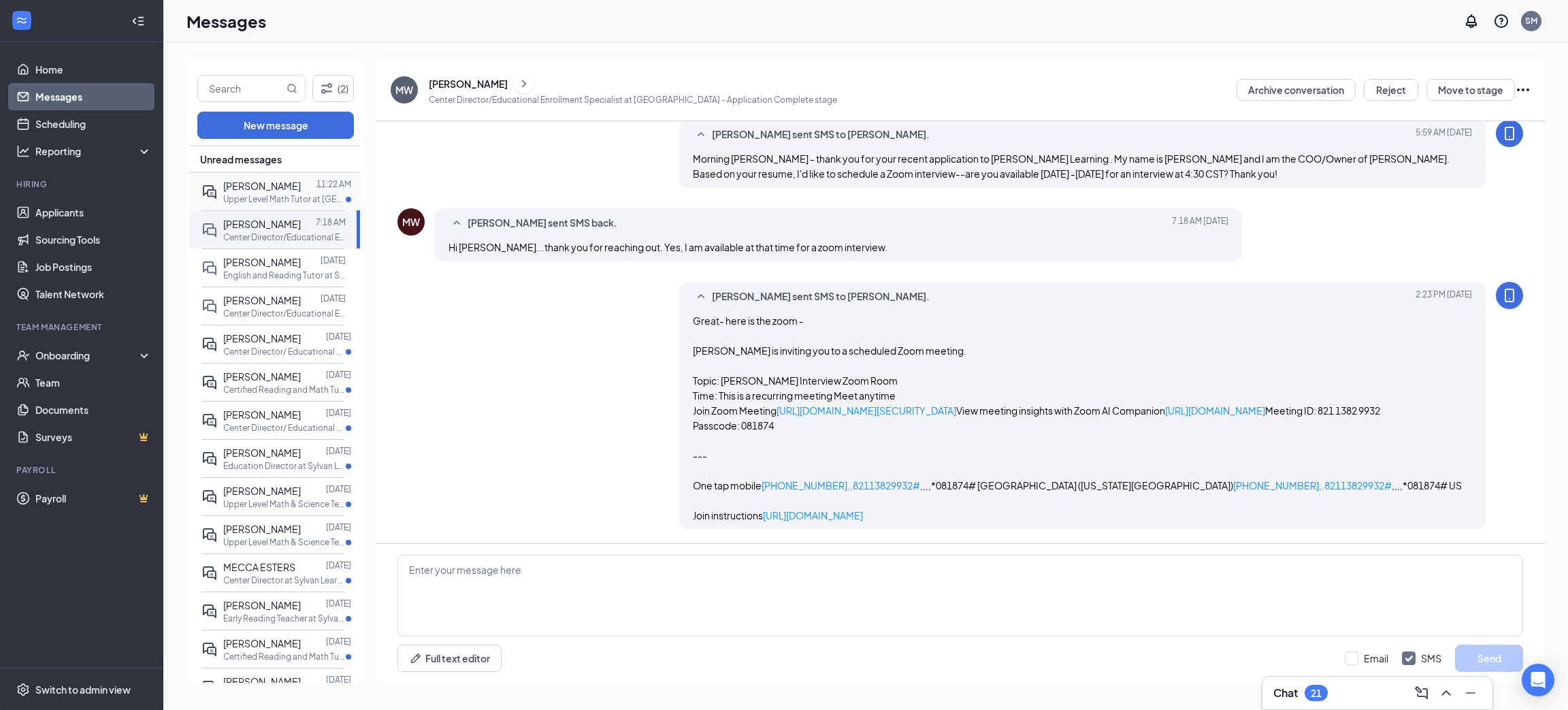
scroll to position [383, 0]
